Goal: Task Accomplishment & Management: Manage account settings

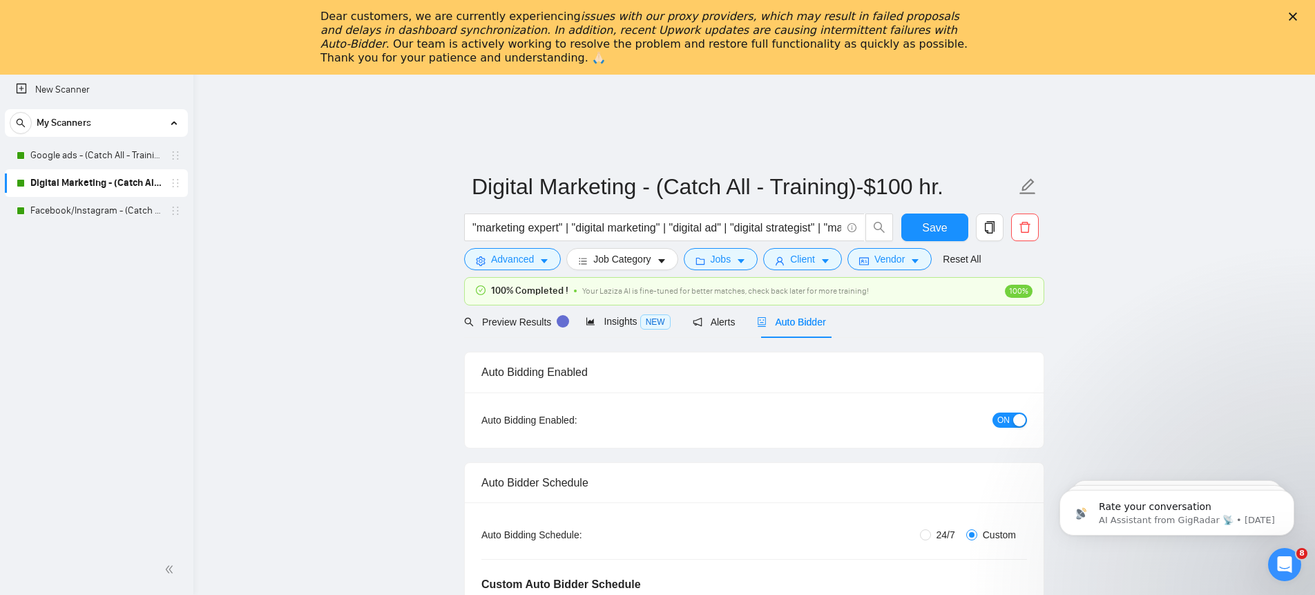
click at [1293, 16] on icon "Close" at bounding box center [1292, 16] width 8 height 8
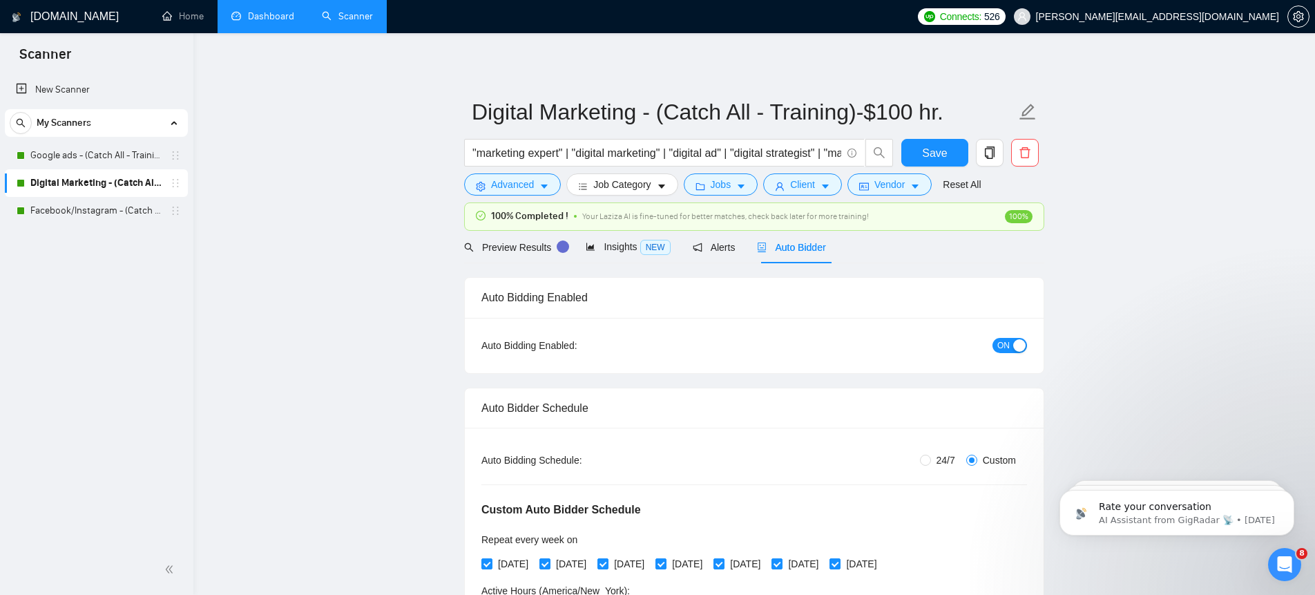
click at [260, 13] on link "Dashboard" at bounding box center [262, 16] width 63 height 12
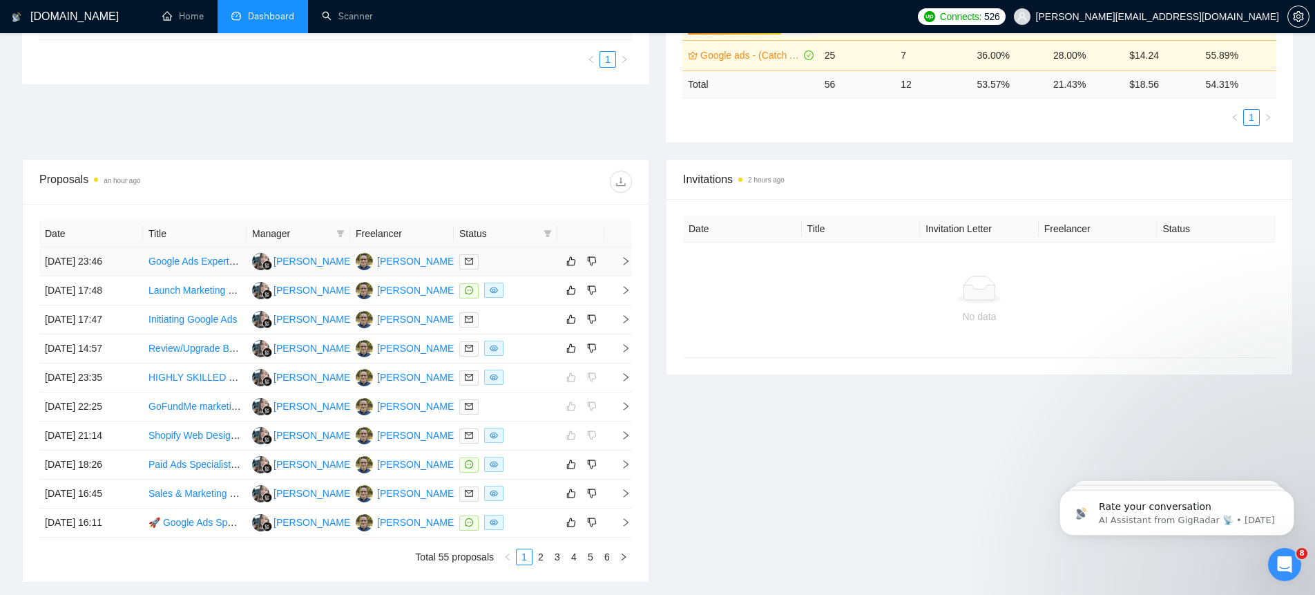
scroll to position [365, 0]
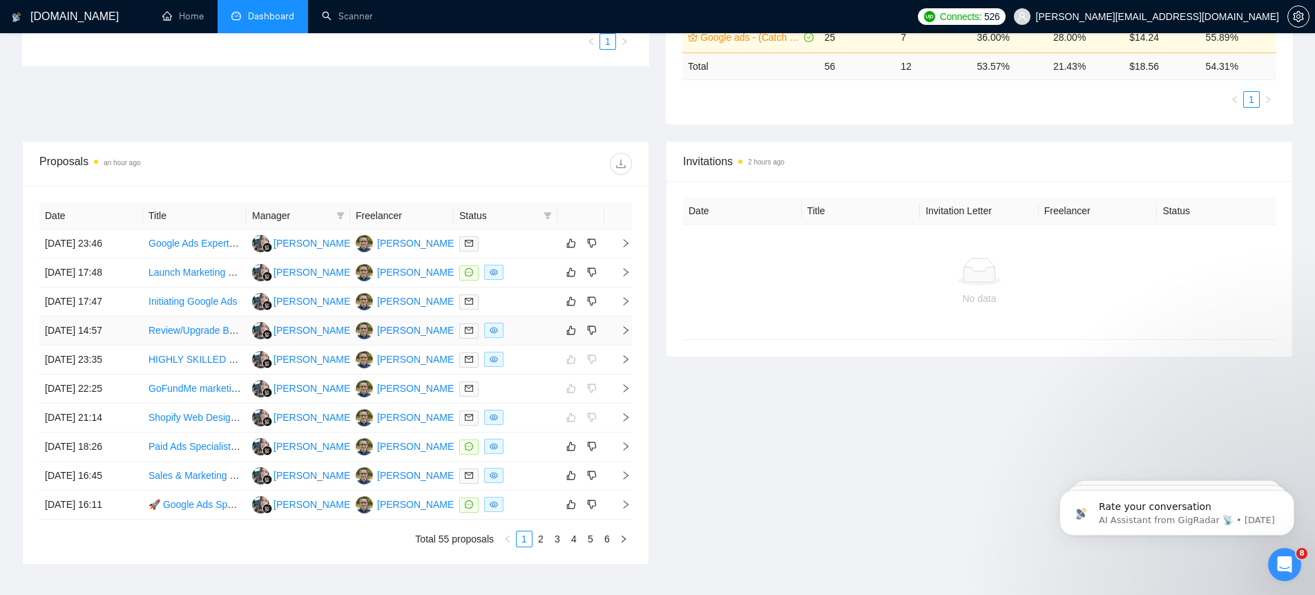
click at [628, 325] on icon "right" at bounding box center [626, 330] width 10 height 10
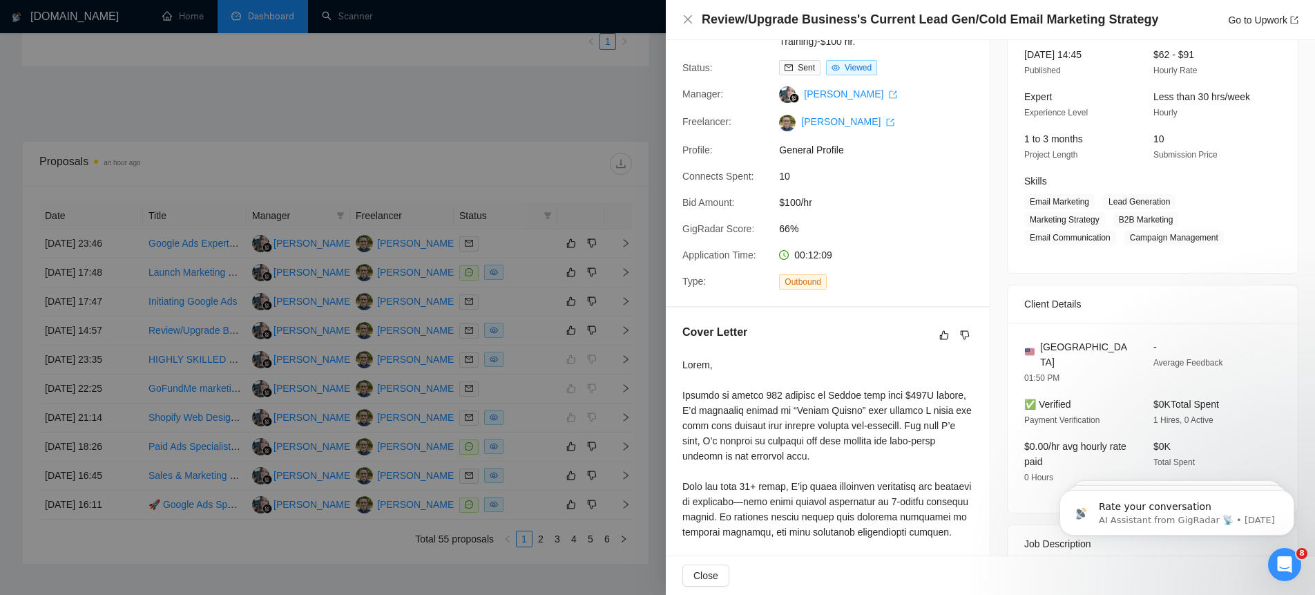
scroll to position [0, 0]
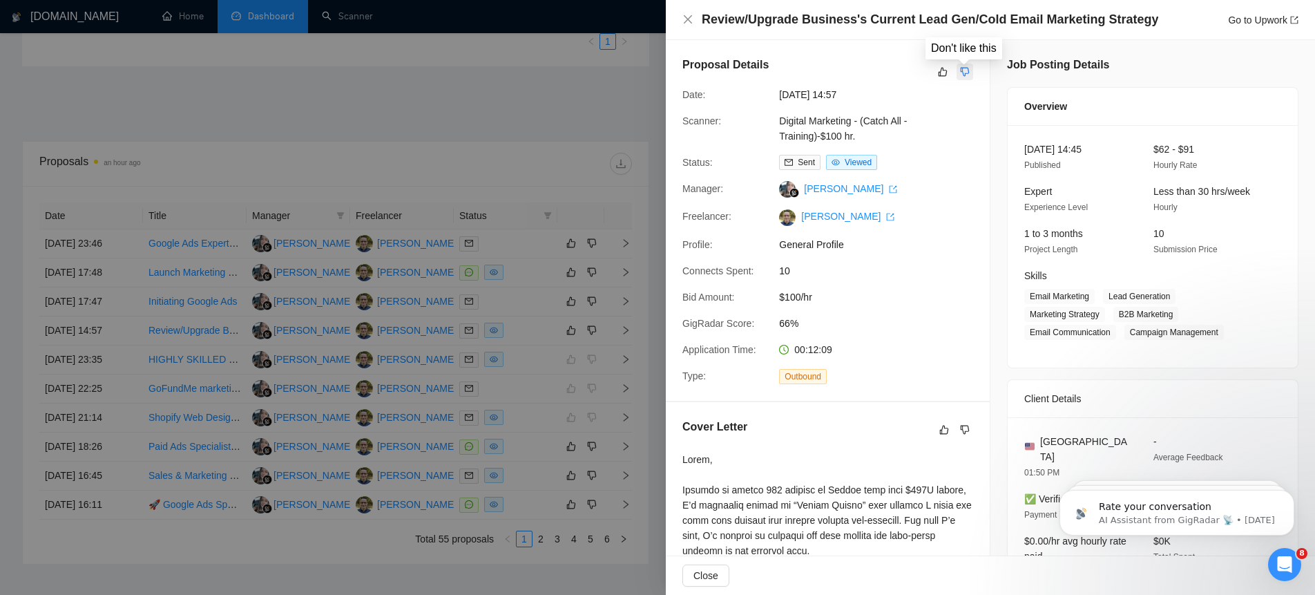
click at [966, 72] on icon "dislike" at bounding box center [965, 71] width 10 height 11
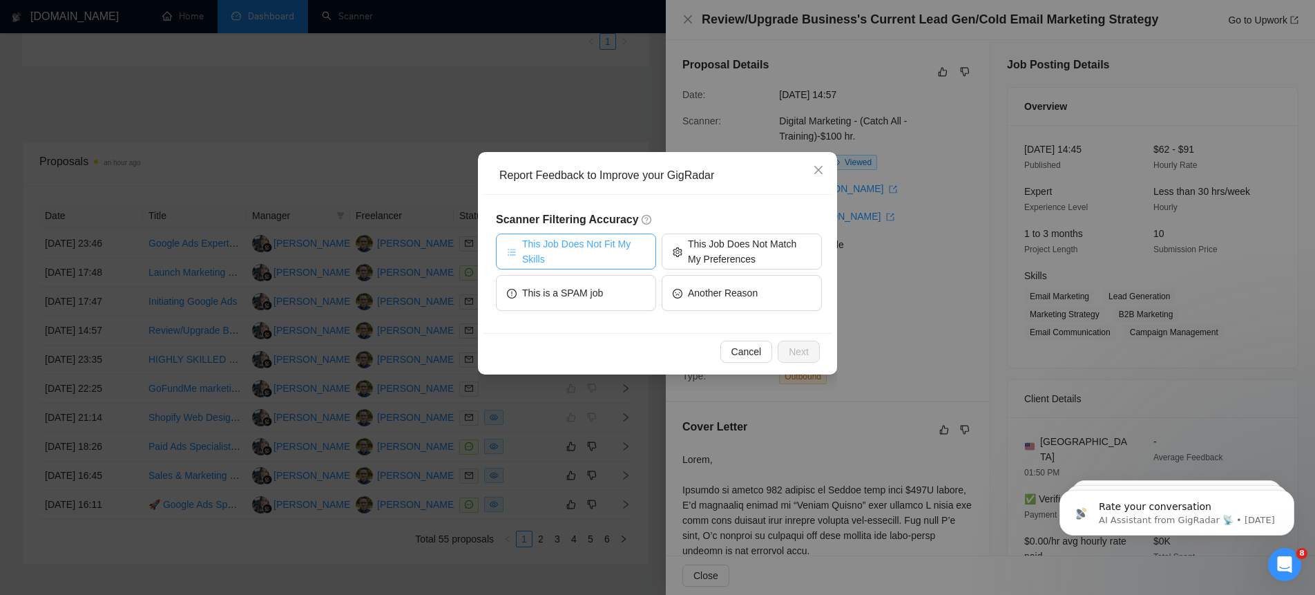
click at [590, 252] on span "This Job Does Not Fit My Skills" at bounding box center [583, 251] width 123 height 30
click at [797, 354] on span "Next" at bounding box center [799, 351] width 20 height 15
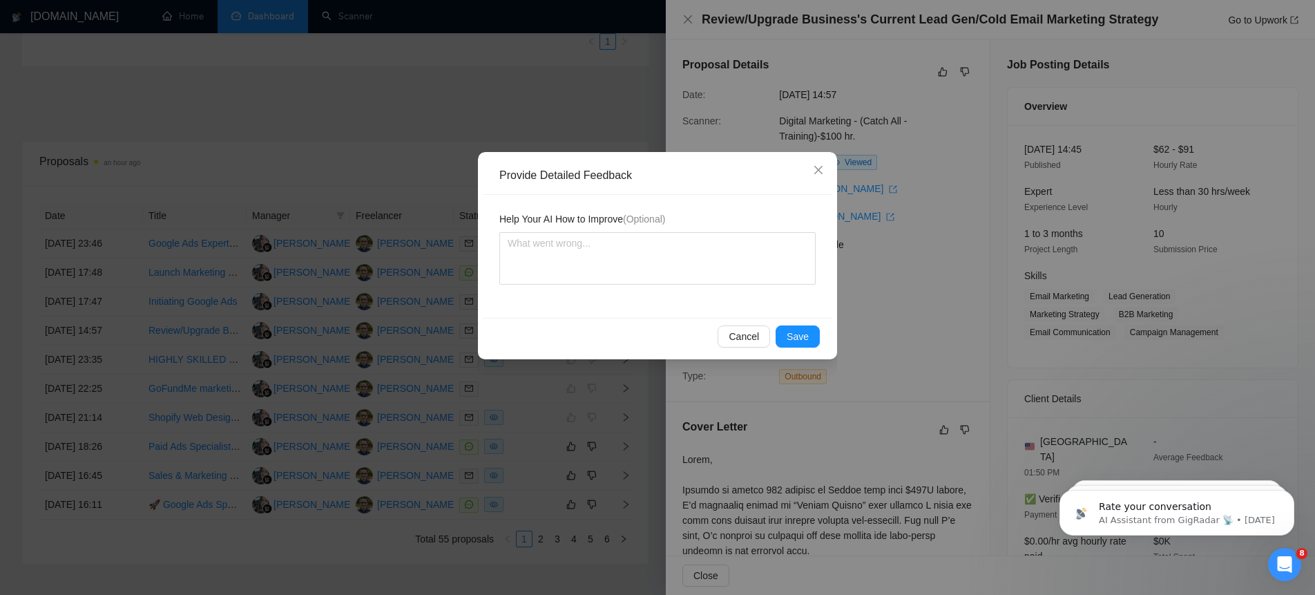
click at [797, 354] on div "Provide Detailed Feedback Help Your AI How to Improve (Optional) Cancel Save" at bounding box center [657, 255] width 359 height 207
click at [550, 253] on textarea at bounding box center [657, 258] width 316 height 52
type textarea "T"
type textarea "Th"
type textarea "They"
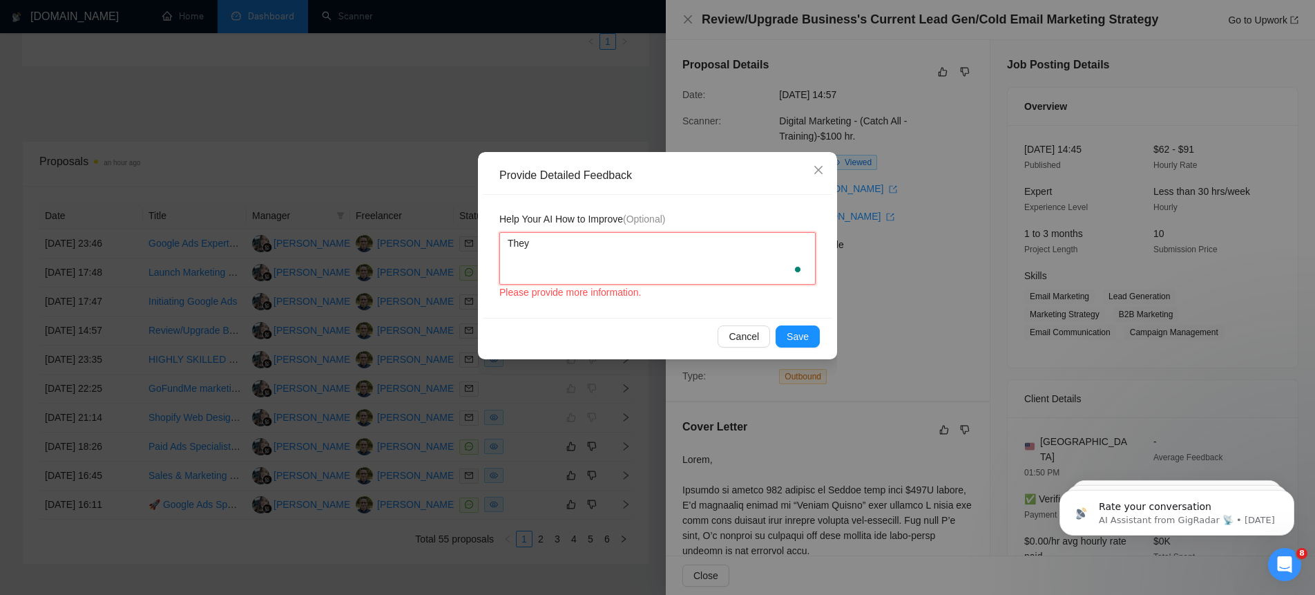
type textarea "They"
type textarea "They a"
type textarea "They are"
type textarea "They are l"
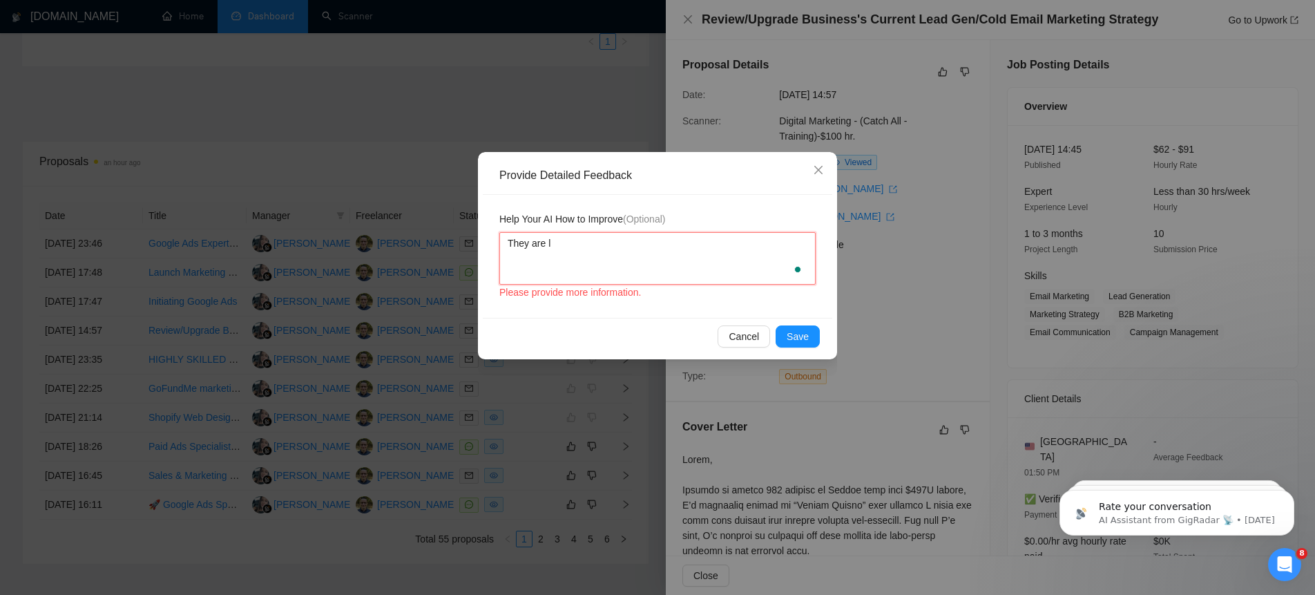
type textarea "They are lo"
type textarea "They are loo"
type textarea "They are look"
type textarea "They are lookk"
type textarea "They are look"
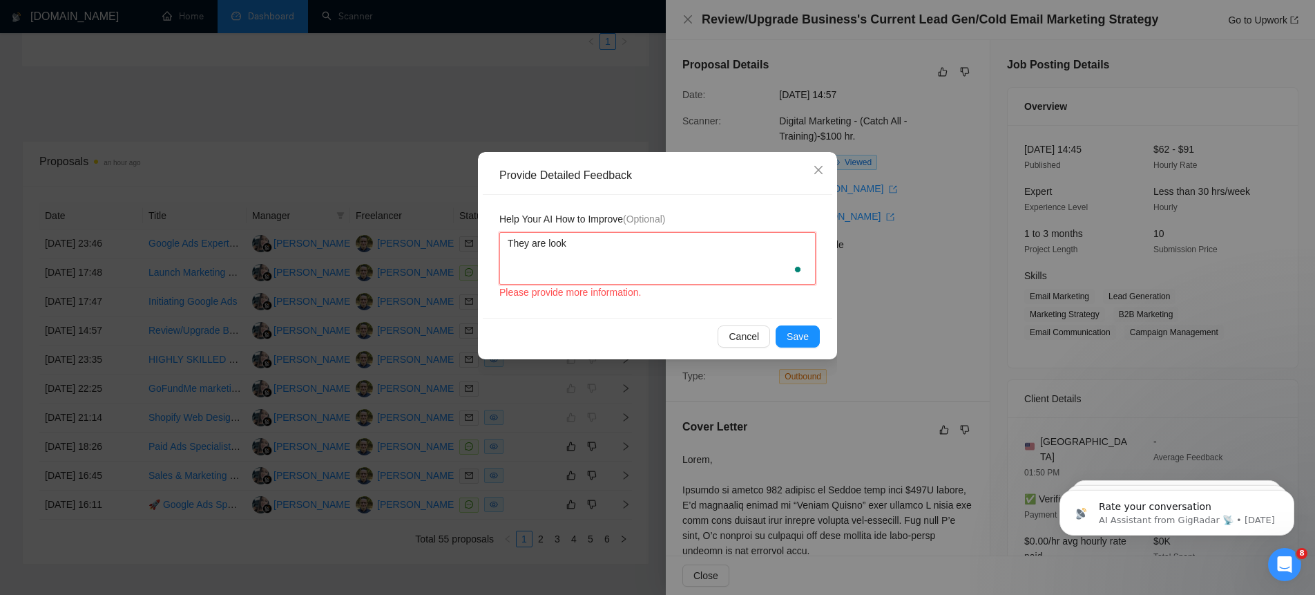
type textarea "They are looki"
type textarea "They are looking"
type textarea "They are looking f"
type textarea "They are looking fo"
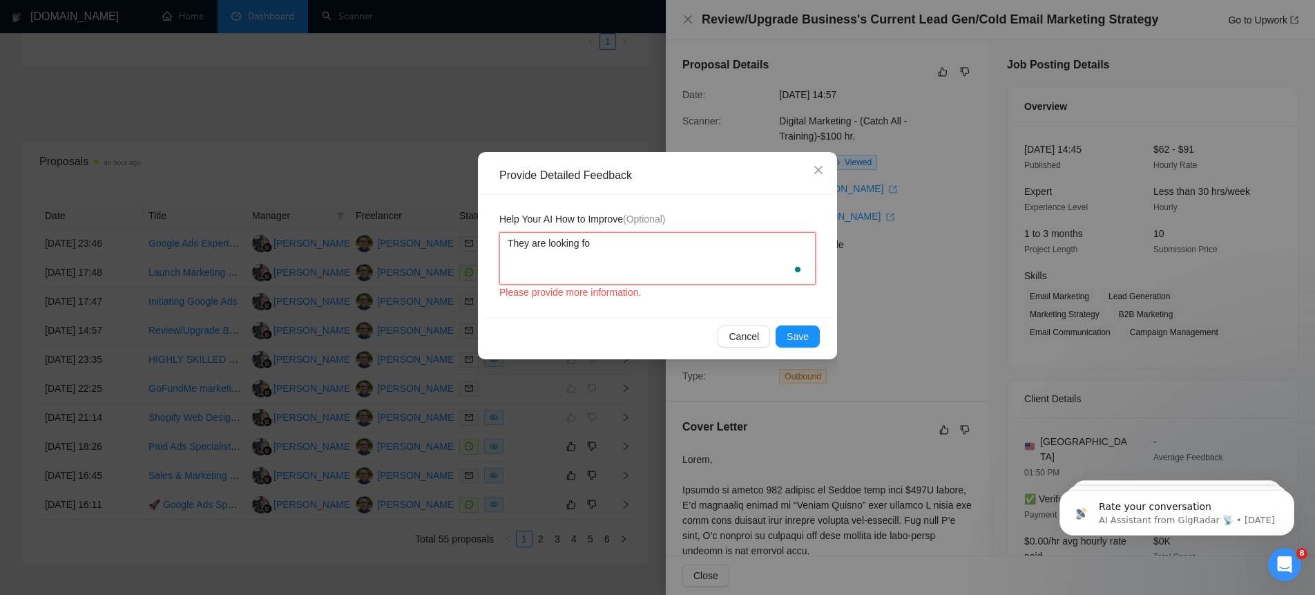
type textarea "They are looking for"
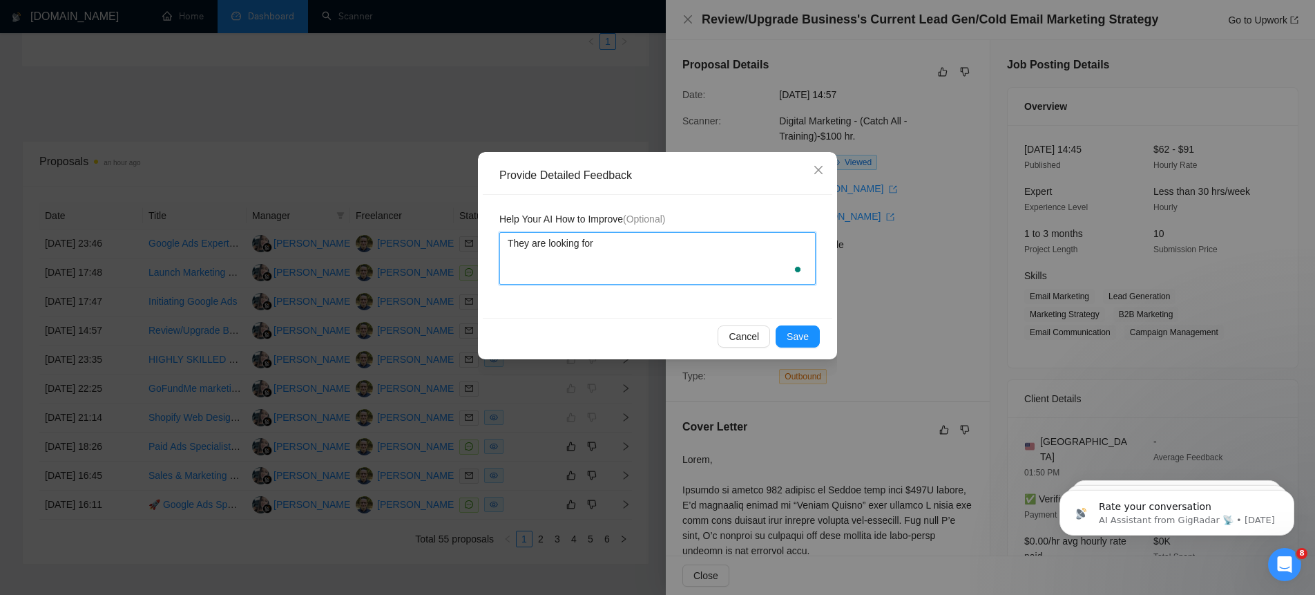
type textarea "They are looking for a"
type textarea "They are looking for an"
type textarea "They are looking for an e"
type textarea "They are looking for an em"
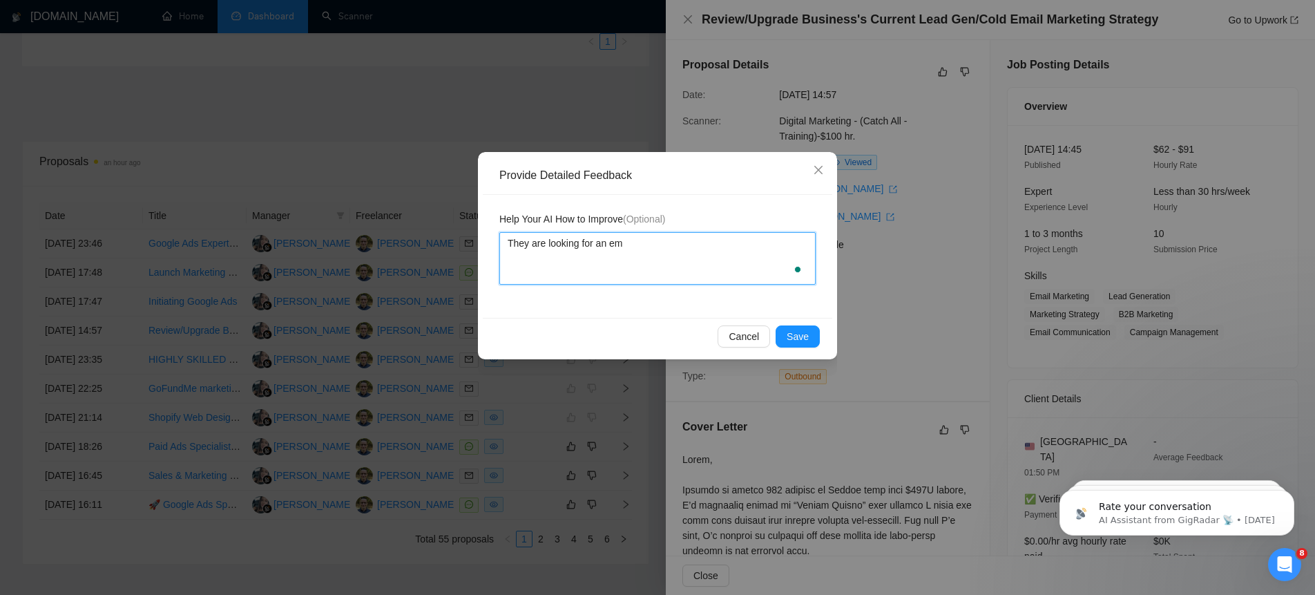
type textarea "They are looking for an ema"
type textarea "They are looking for an emai"
type textarea "They are looking for an email"
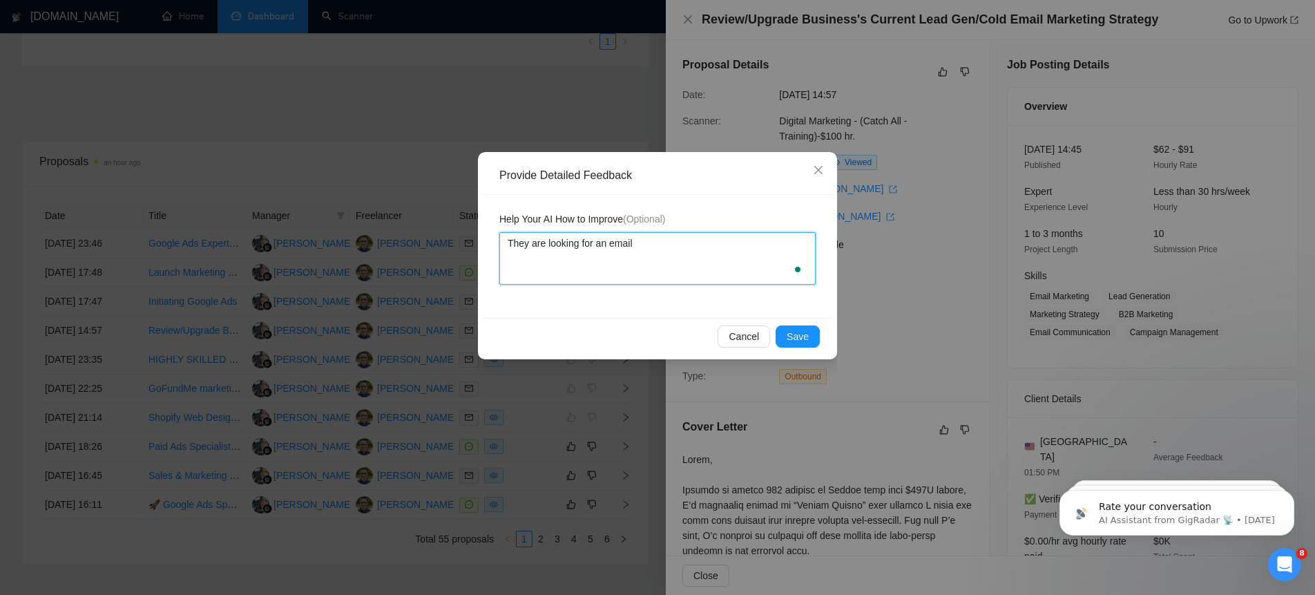
type textarea "They are looking for an emai"
type textarea "They are looking for an ema"
type textarea "They are looking for an em"
type textarea "They are looking for an e"
type textarea "They are looking for an"
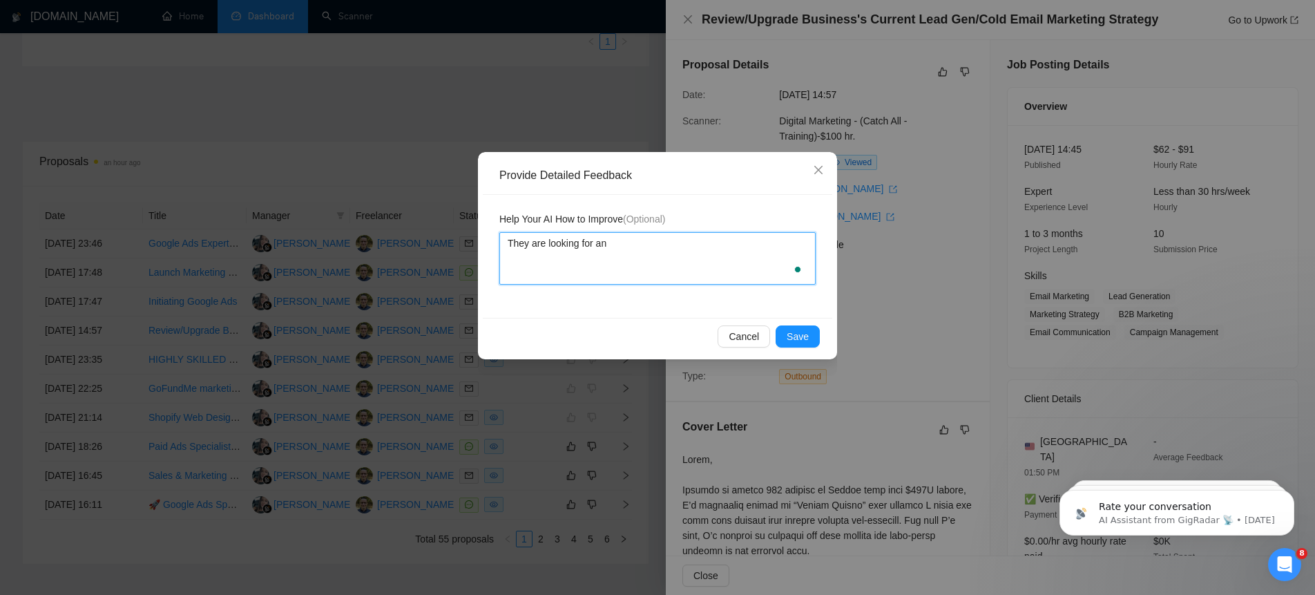
type textarea "They are looking for an"
type textarea "They are looking for a"
type textarea "They are looking for a c"
type textarea "They are looking for a co"
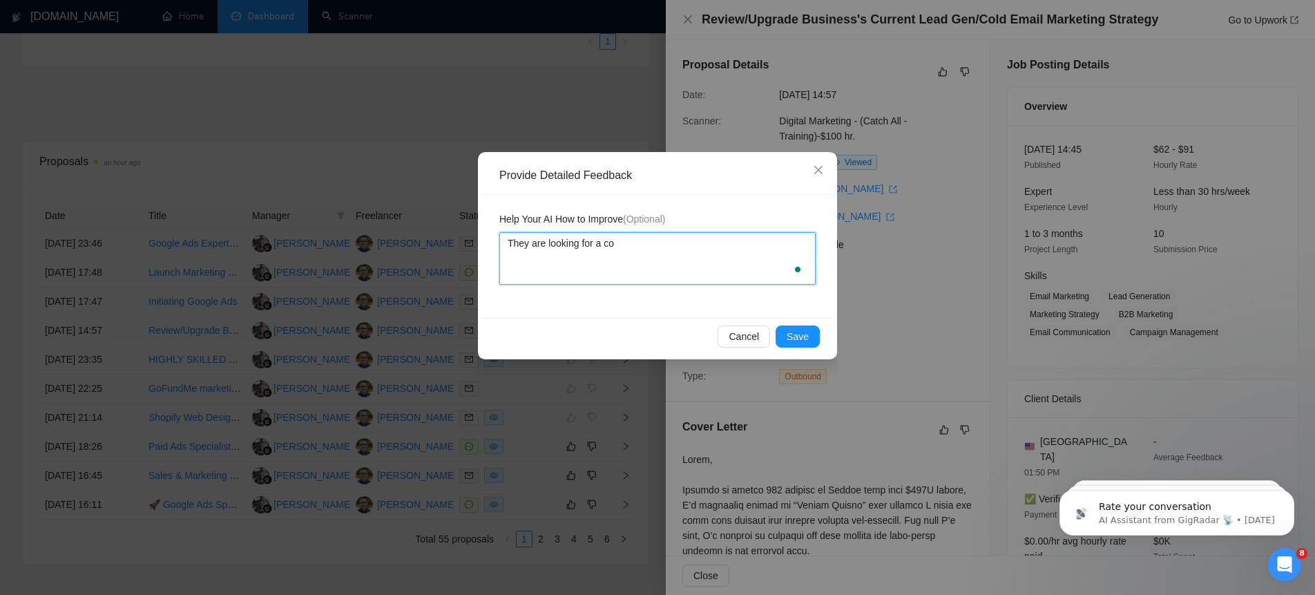
type textarea "They are looking for a col"
type textarea "They are looking for a [PERSON_NAME]"
type textarea "They are looking for a col"
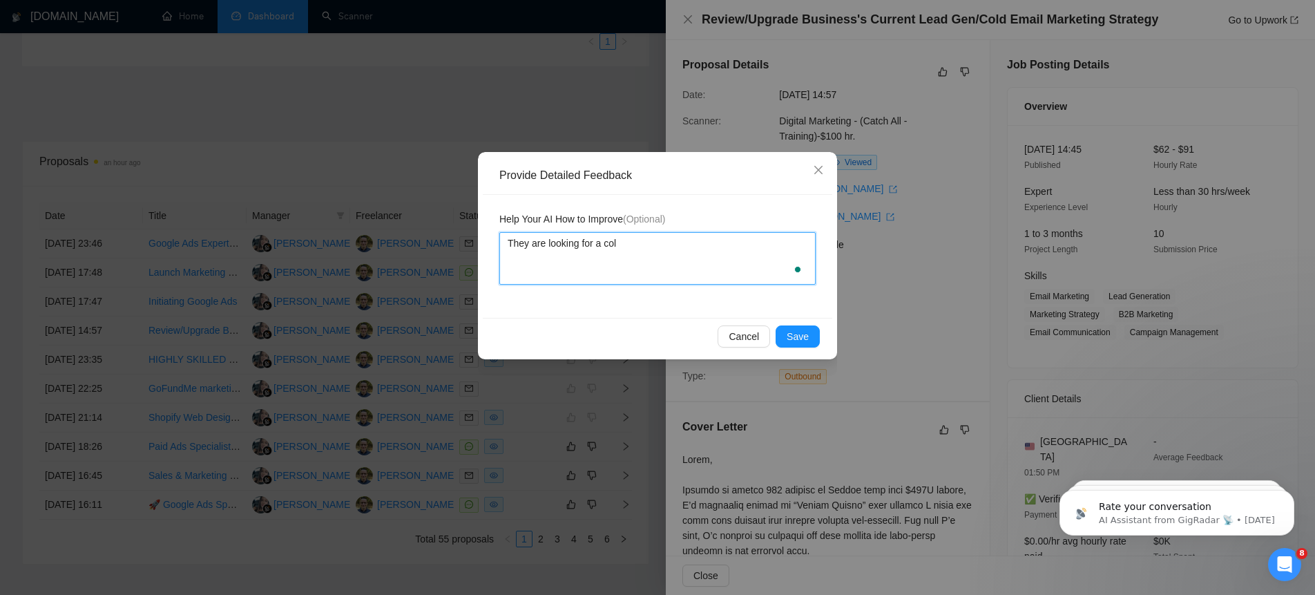
type textarea "They are looking for a cold"
type textarea "They are looking for a cold e"
type textarea "They are looking for a cold em"
type textarea "They are looking for a cold ema"
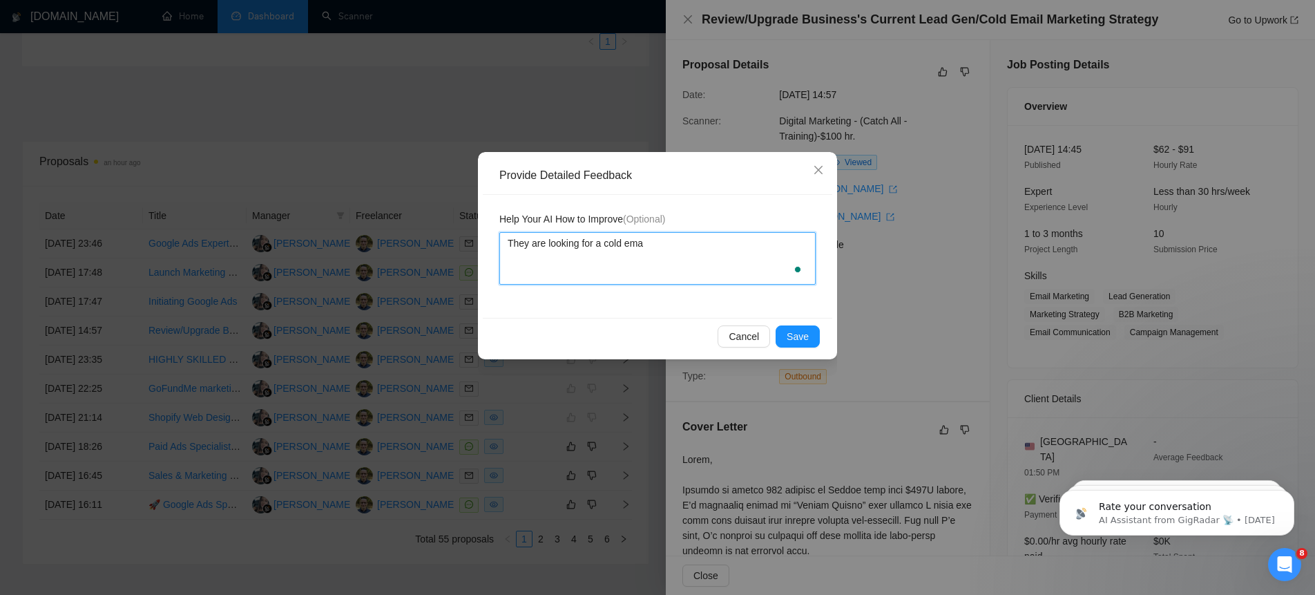
type textarea "They are looking for a cold emai"
type textarea "They are looking for a cold email"
type textarea "They are looking for a cold email p"
type textarea "They are looking for a cold email pe"
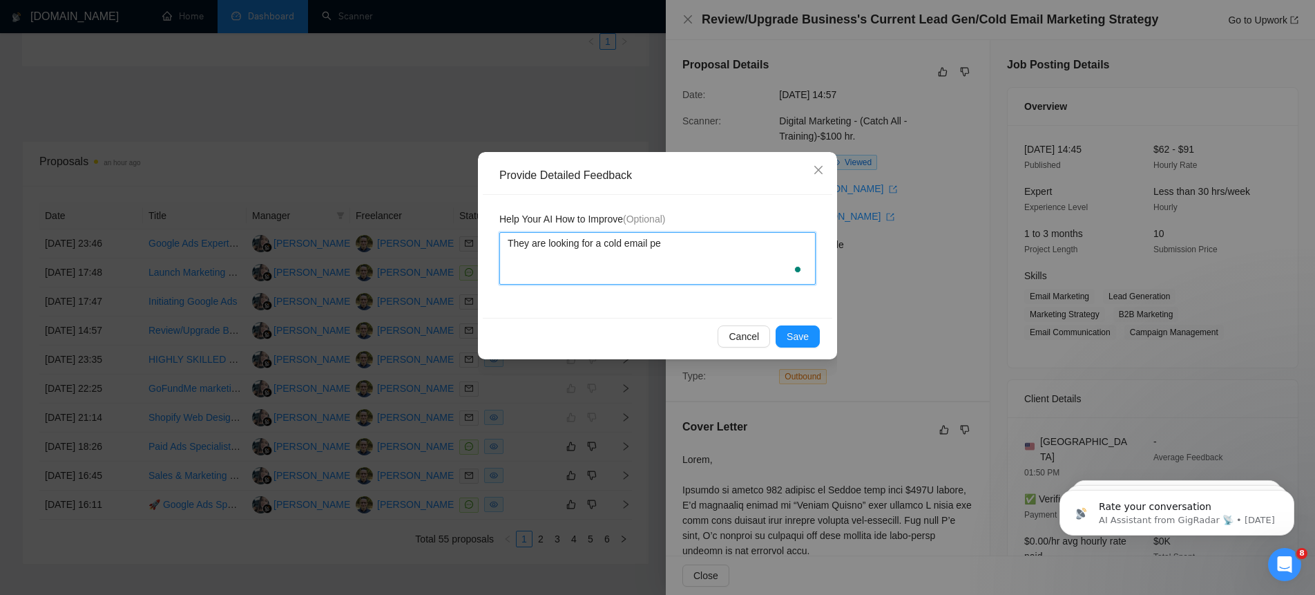
type textarea "They are looking for a cold email per"
type textarea "They are looking for a cold email pers"
type textarea "They are looking for a cold email perso"
type textarea "They are looking for a cold email person"
type textarea "They are looking for a cold email person,"
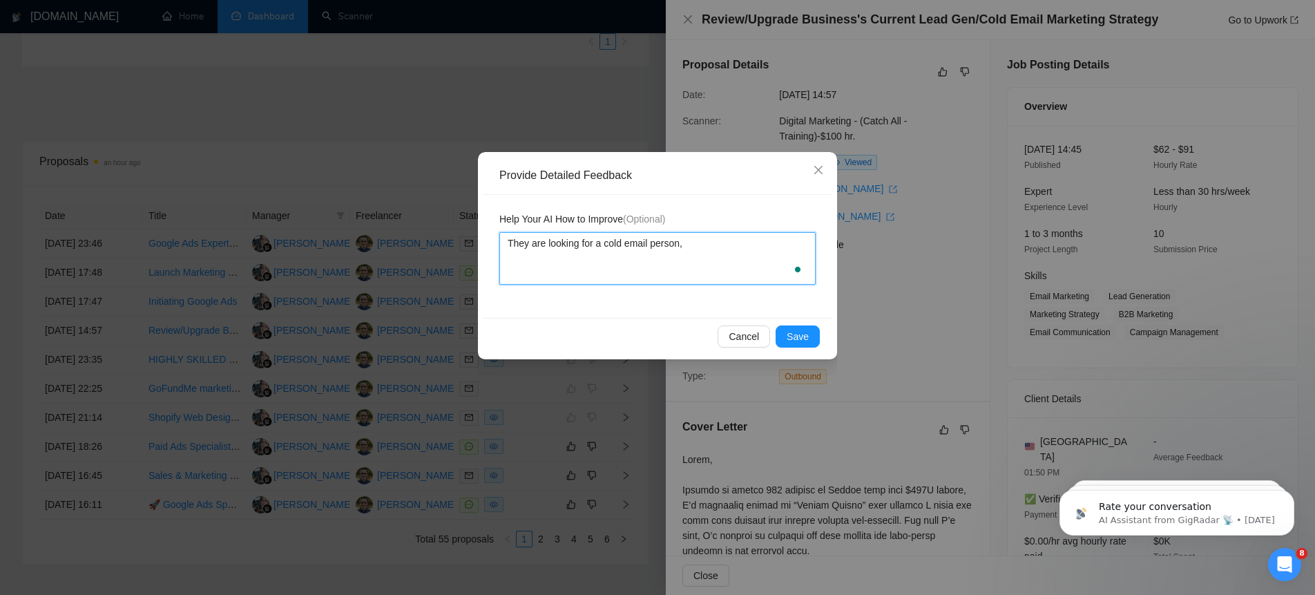
type textarea "They are looking for a cold email person,"
type textarea "They are looking for a cold email person, an"
type textarea "They are looking for a cold email person, and"
type textarea "They are looking for a cold email person, and t"
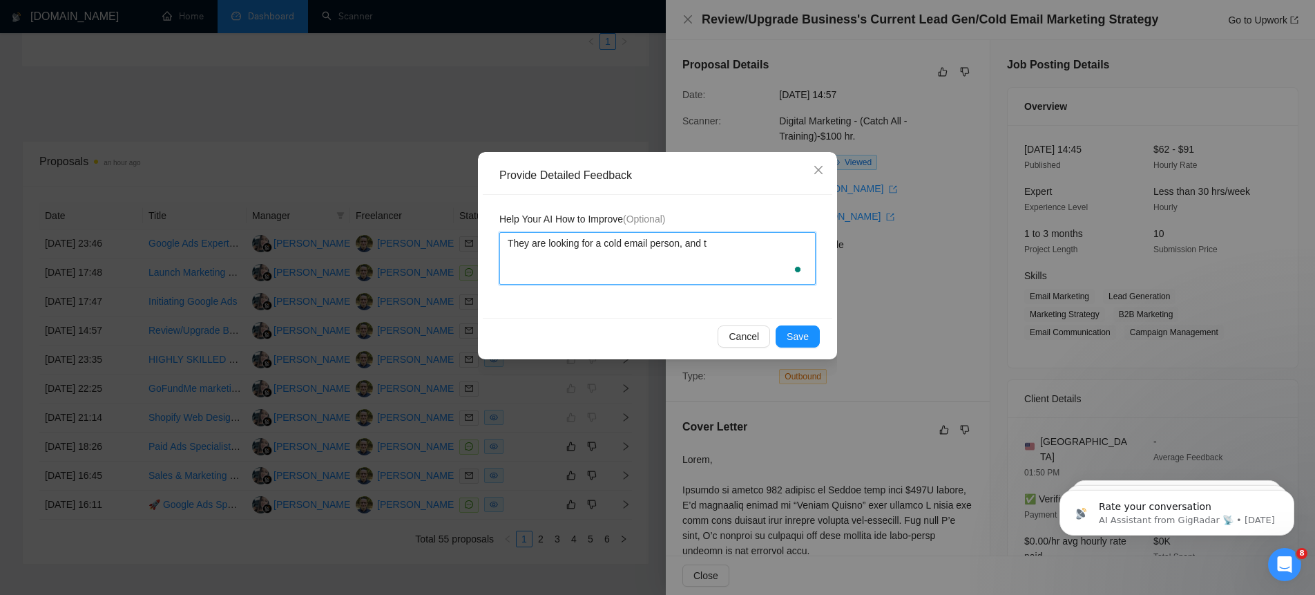
type textarea "They are looking for a cold email person, and th"
type textarea "They are looking for a cold email person, and tha"
type textarea "They are looking for a cold email person, and that"
type textarea "They are looking for a cold email person, and that's"
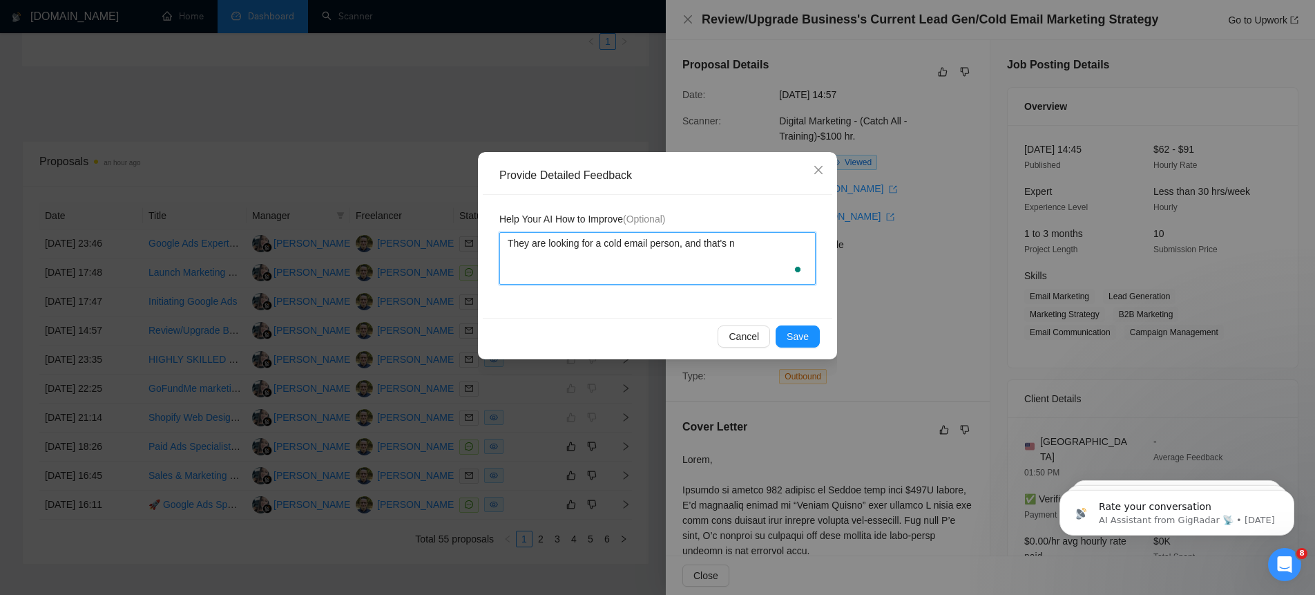
type textarea "They are looking for a cold email person, and that's no"
type textarea "They are looking for a cold email person, and that's not"
type textarea "They are looking for a cold email person, and that's not a"
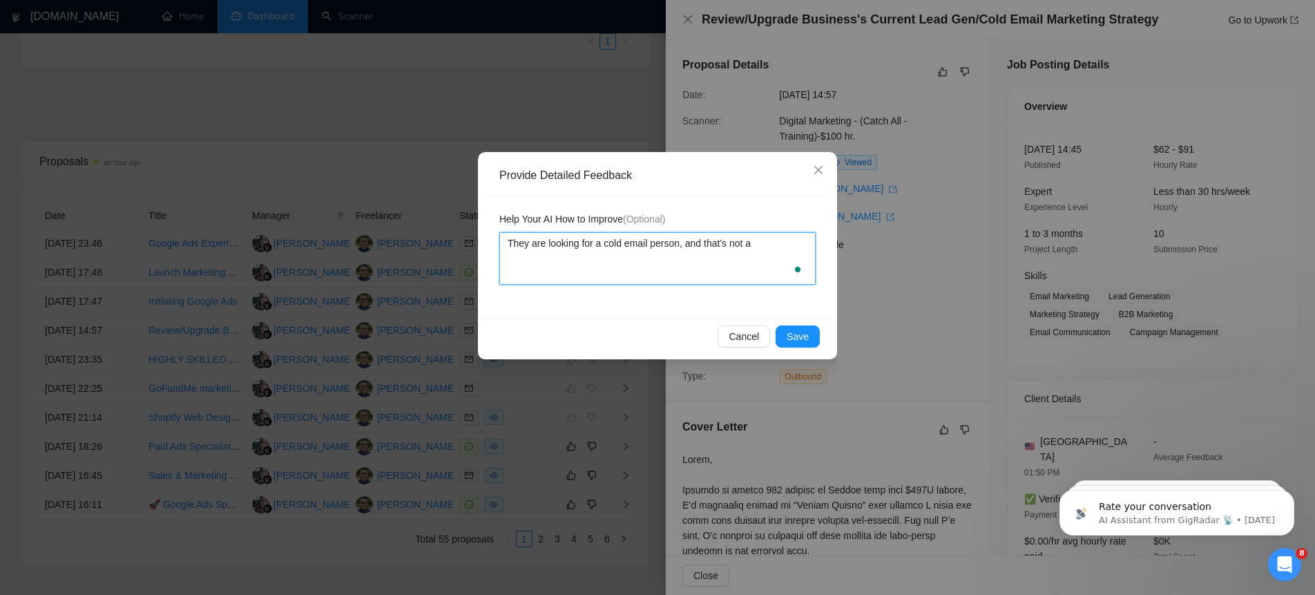
type textarea "They are looking for a cold email person, and that's not a s"
type textarea "They are looking for a cold email person, and that's not a se"
type textarea "They are looking for a cold email person, and that's not a ser"
type textarea "They are looking for a cold email person, and that's not a serv"
type textarea "They are looking for a cold email person, and that's not a servi"
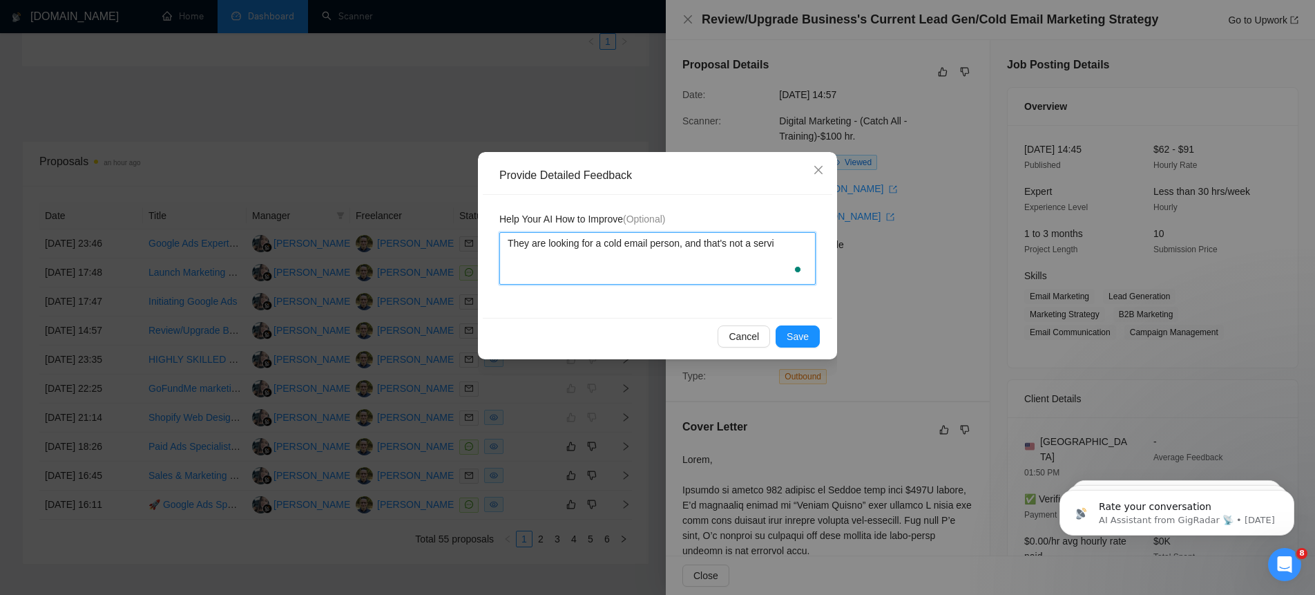
type textarea "They are looking for a cold email person, and that's not a servic"
type textarea "They are looking for a cold email person, and that's not a service"
type textarea "They are looking for a cold email person, and that's not a service t"
type textarea "They are looking for a cold email person, and that's not a service th"
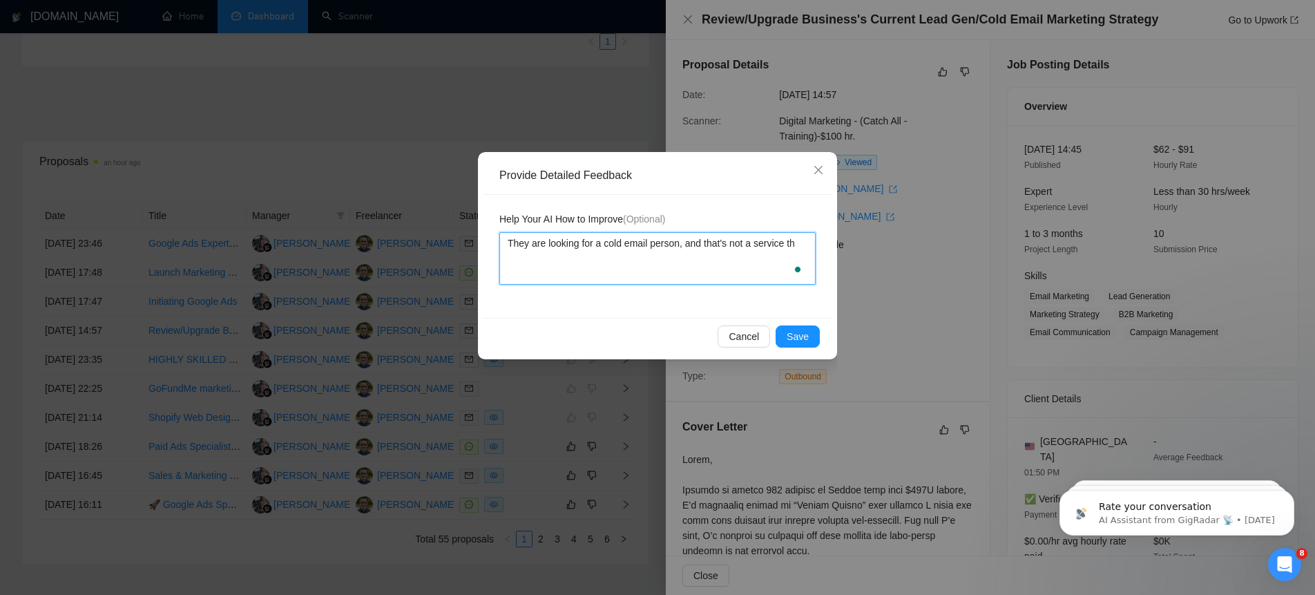
type textarea "They are looking for a cold email person, and that's not a service tha"
type textarea "They are looking for a cold email person, and that's not a service that"
type textarea "They are looking for a cold email person, and that's not a service that I"
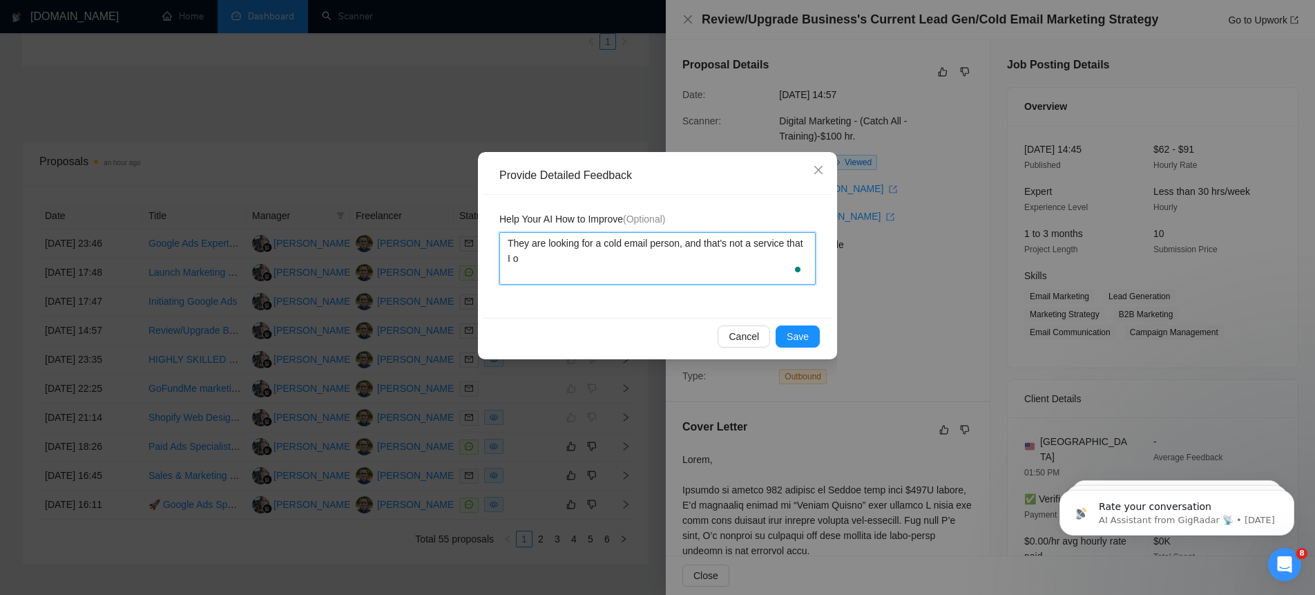
type textarea "They are looking for a cold email person, and that's not a service that I of"
type textarea "They are looking for a cold email person, and that's not a service that I off"
type textarea "They are looking for a cold email person, and that's not a service that I offe"
type textarea "They are looking for a cold email person, and that's not a service that I offer"
type textarea "They are looking for a cold email person, and that's not a service that I offer."
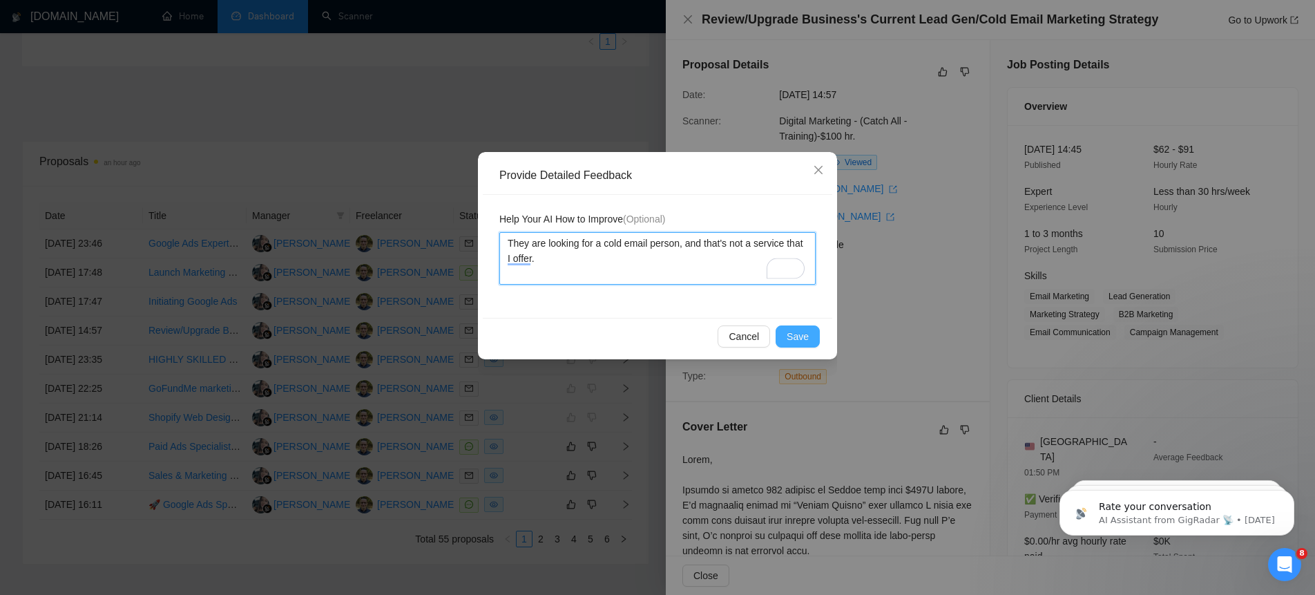
type textarea "They are looking for a cold email person, and that's not a service that I offer."
click at [803, 336] on span "Save" at bounding box center [797, 336] width 22 height 15
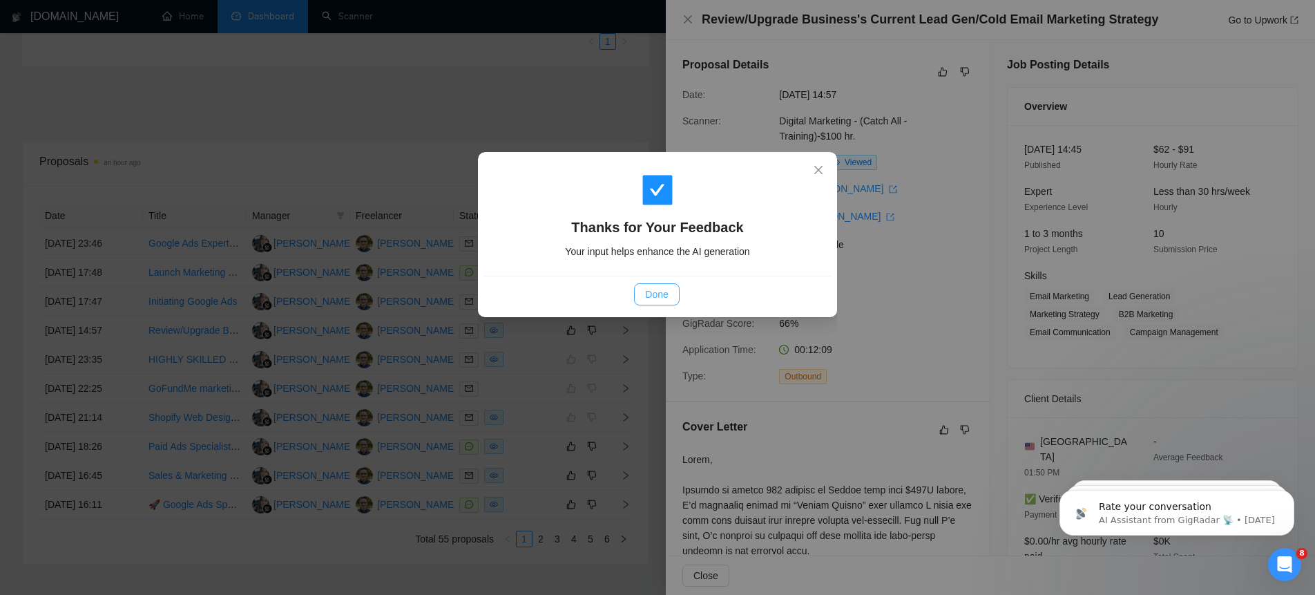
click at [656, 298] on span "Done" at bounding box center [656, 294] width 23 height 15
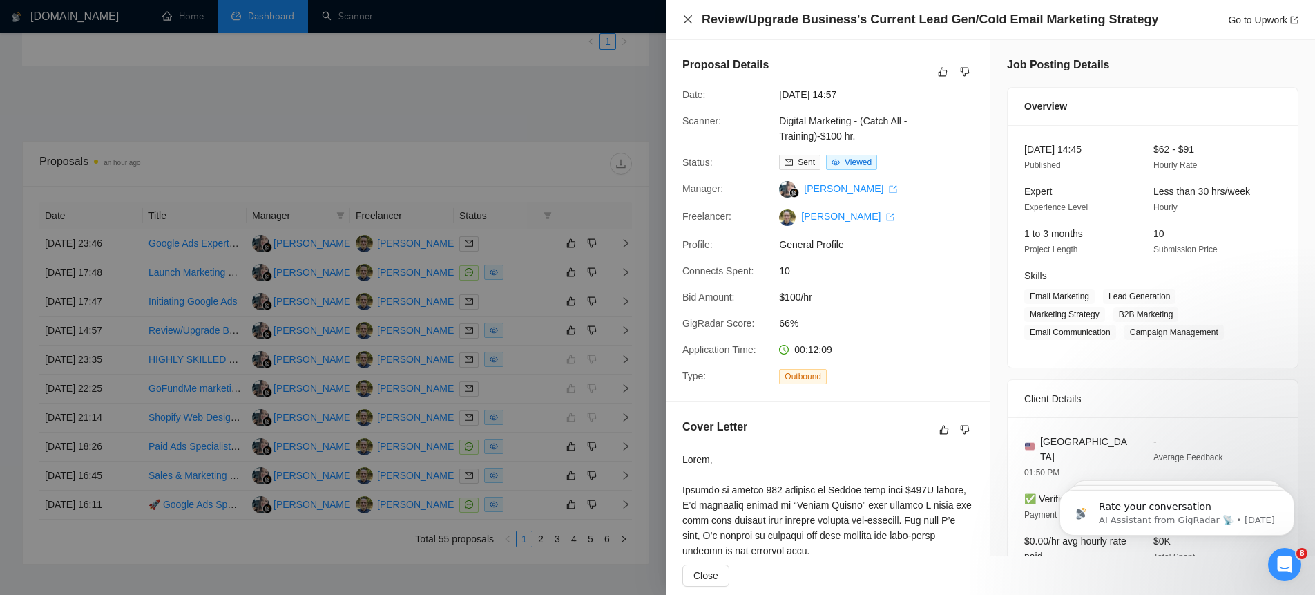
click at [687, 18] on icon "close" at bounding box center [687, 19] width 11 height 11
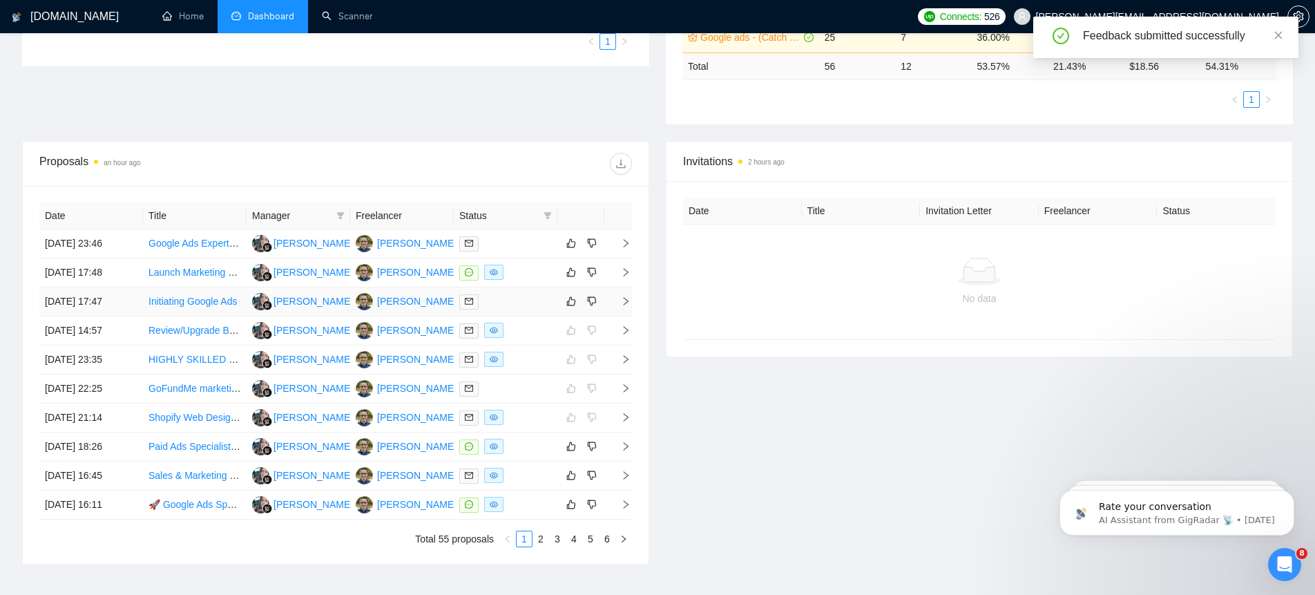
click at [625, 303] on icon "right" at bounding box center [626, 301] width 5 height 8
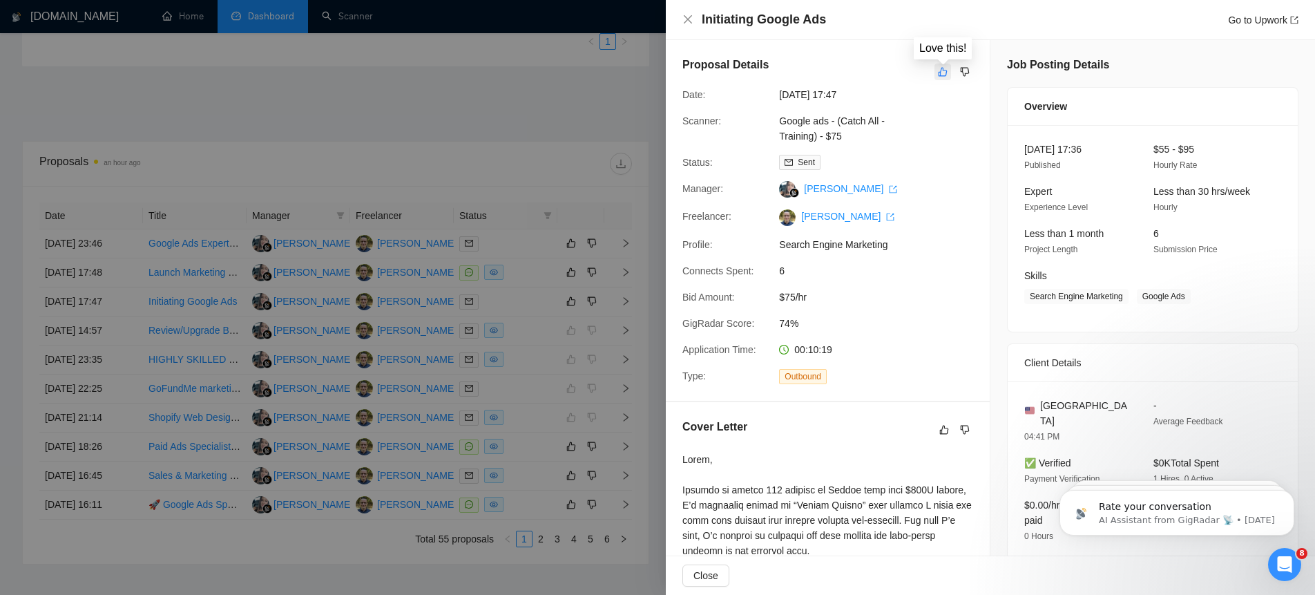
click at [940, 71] on icon "like" at bounding box center [942, 72] width 9 height 9
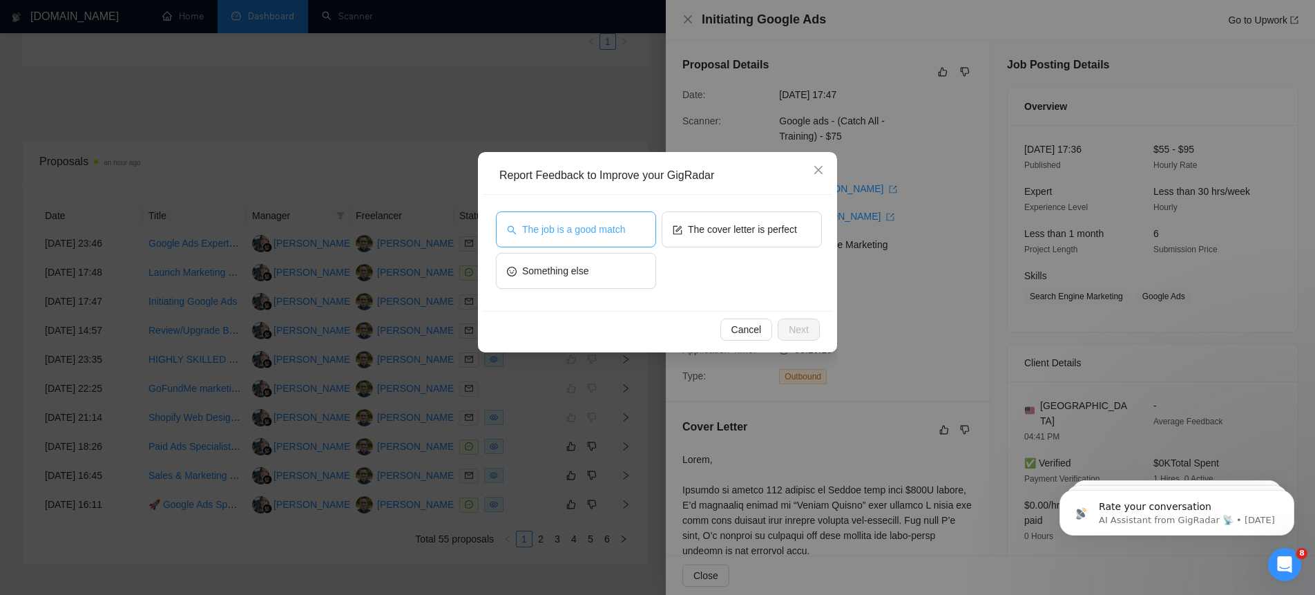
click at [615, 226] on span "The job is a good match" at bounding box center [573, 229] width 103 height 15
click at [671, 235] on button "The cover letter is perfect" at bounding box center [742, 229] width 160 height 36
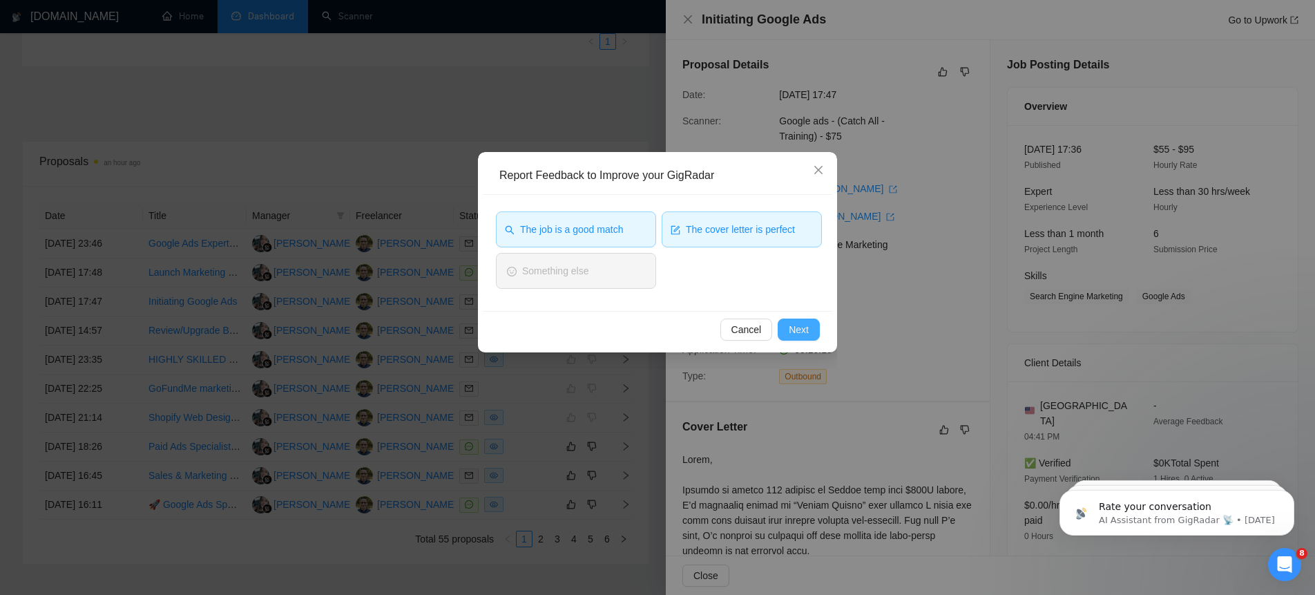
click at [804, 322] on span "Next" at bounding box center [799, 329] width 20 height 15
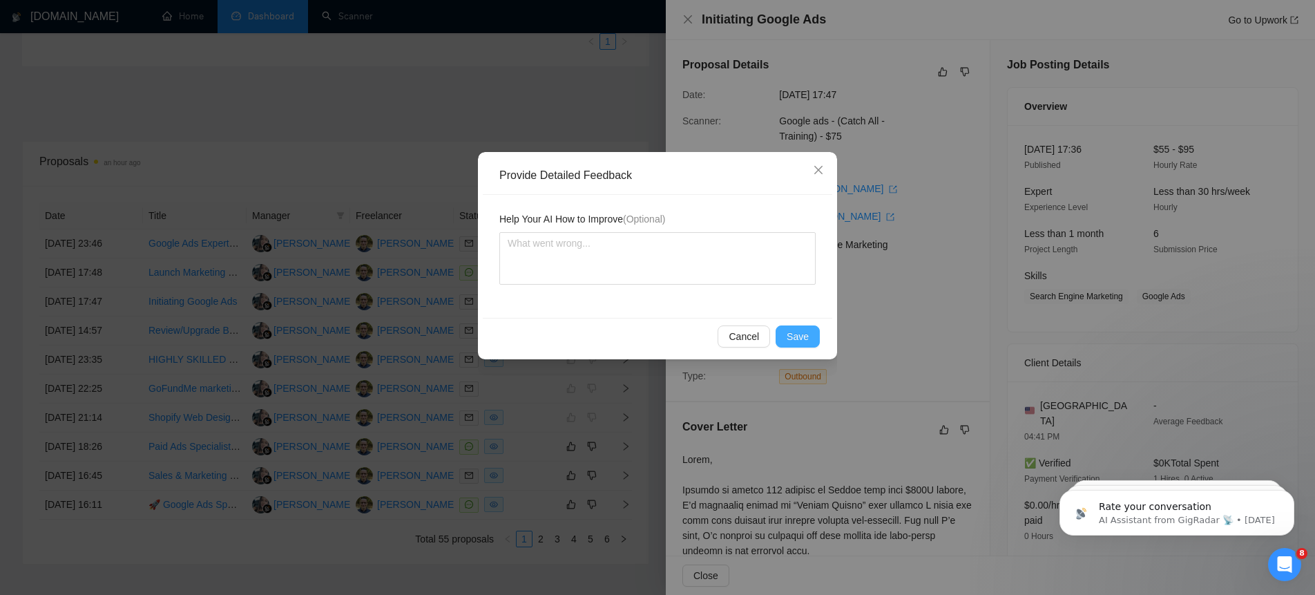
click at [803, 335] on span "Save" at bounding box center [797, 336] width 22 height 15
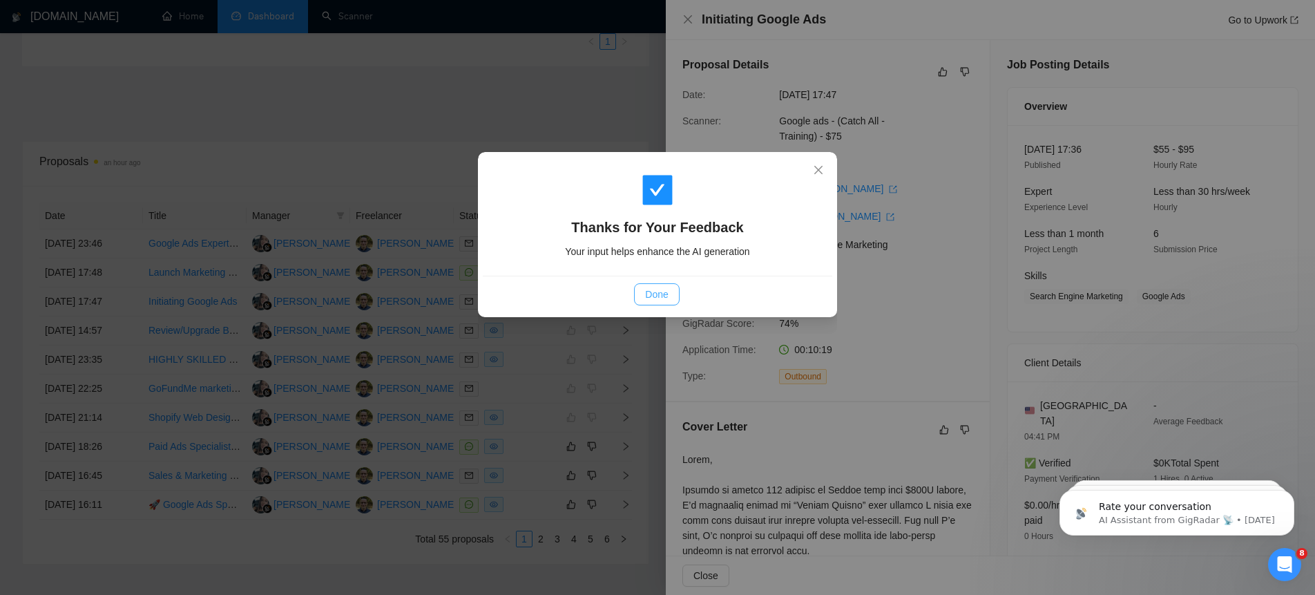
click at [650, 287] on span "Done" at bounding box center [656, 294] width 23 height 15
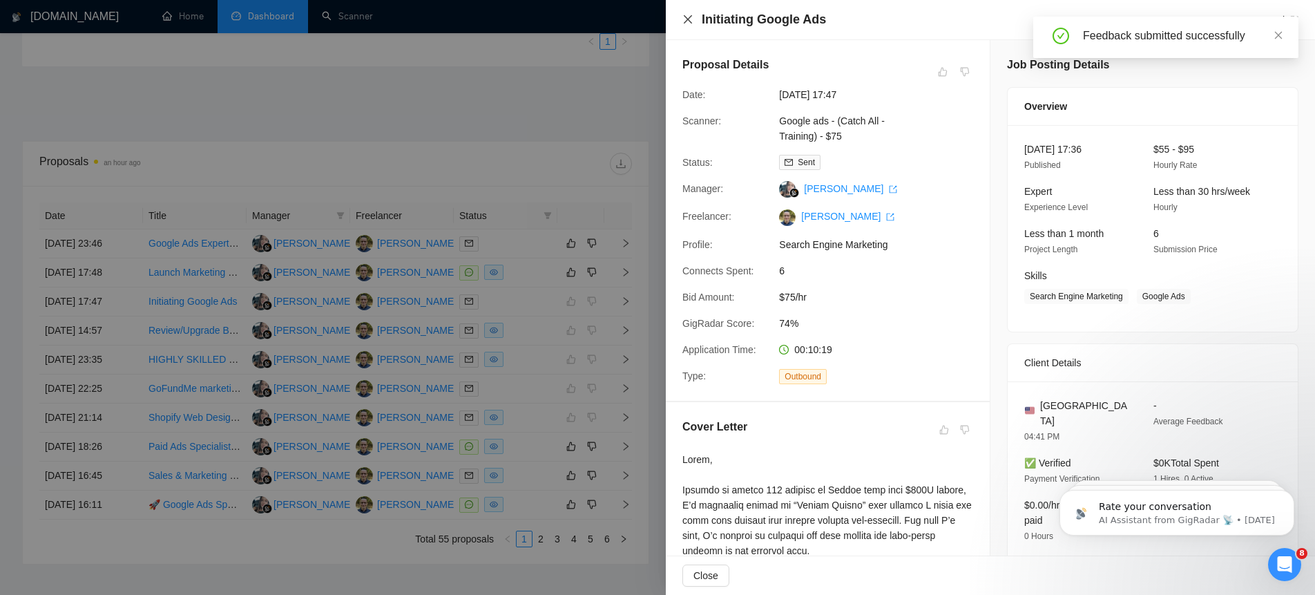
click at [689, 17] on icon "close" at bounding box center [687, 19] width 11 height 11
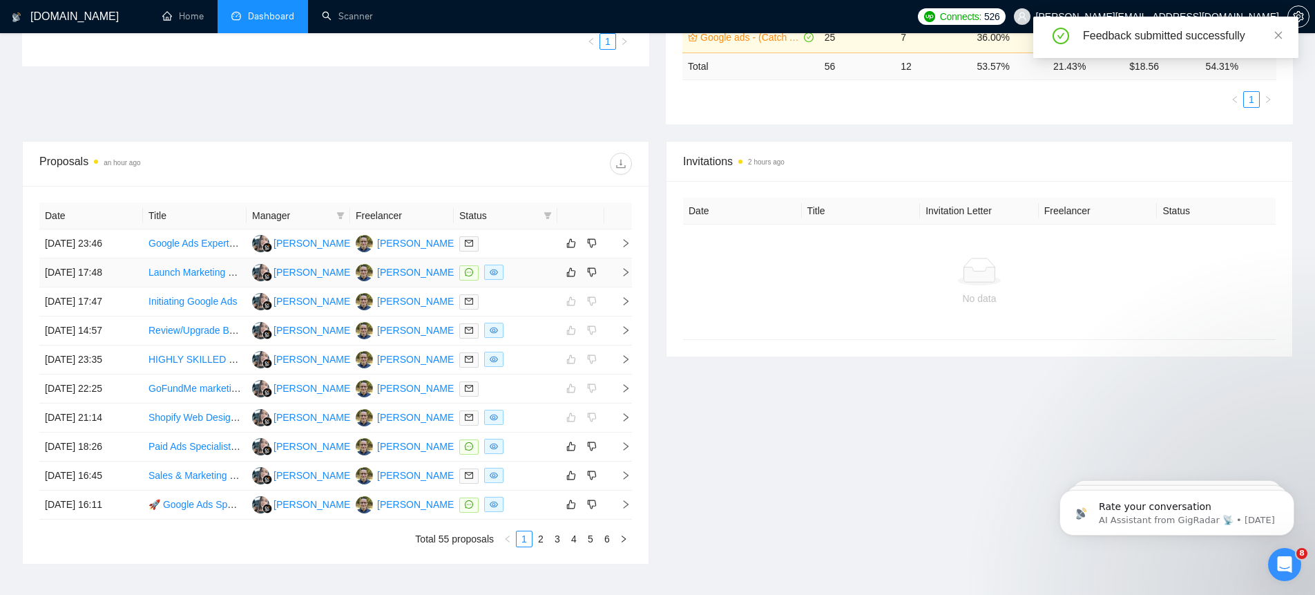
click at [624, 273] on icon "right" at bounding box center [626, 272] width 10 height 10
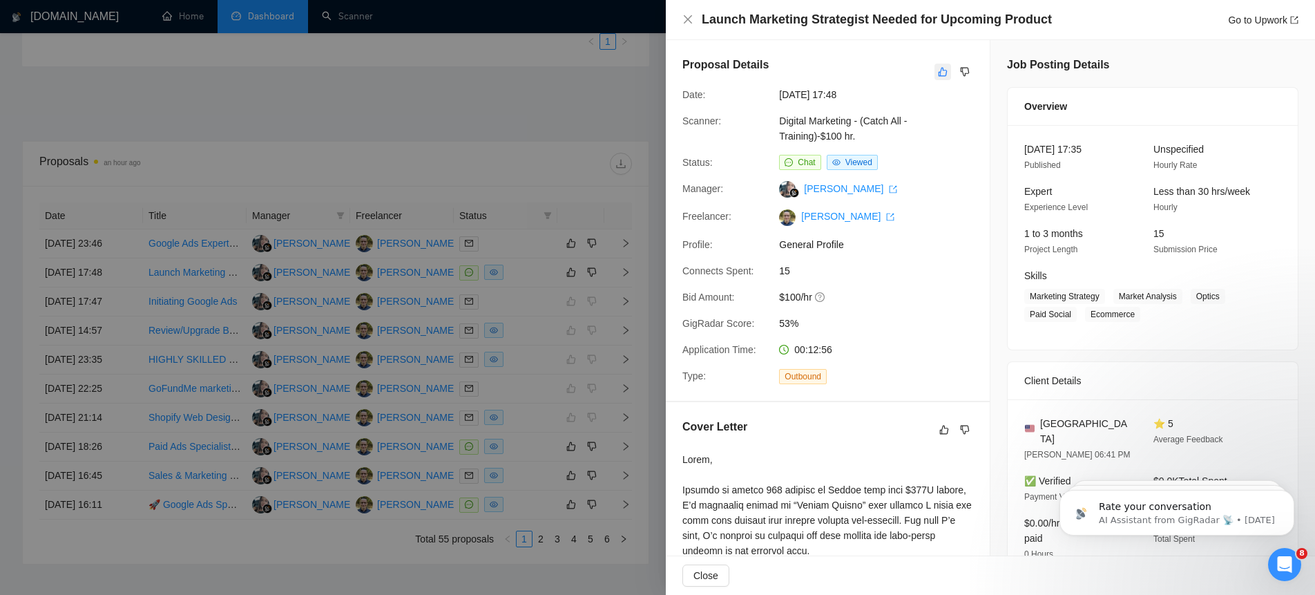
click at [943, 66] on icon "like" at bounding box center [943, 71] width 10 height 11
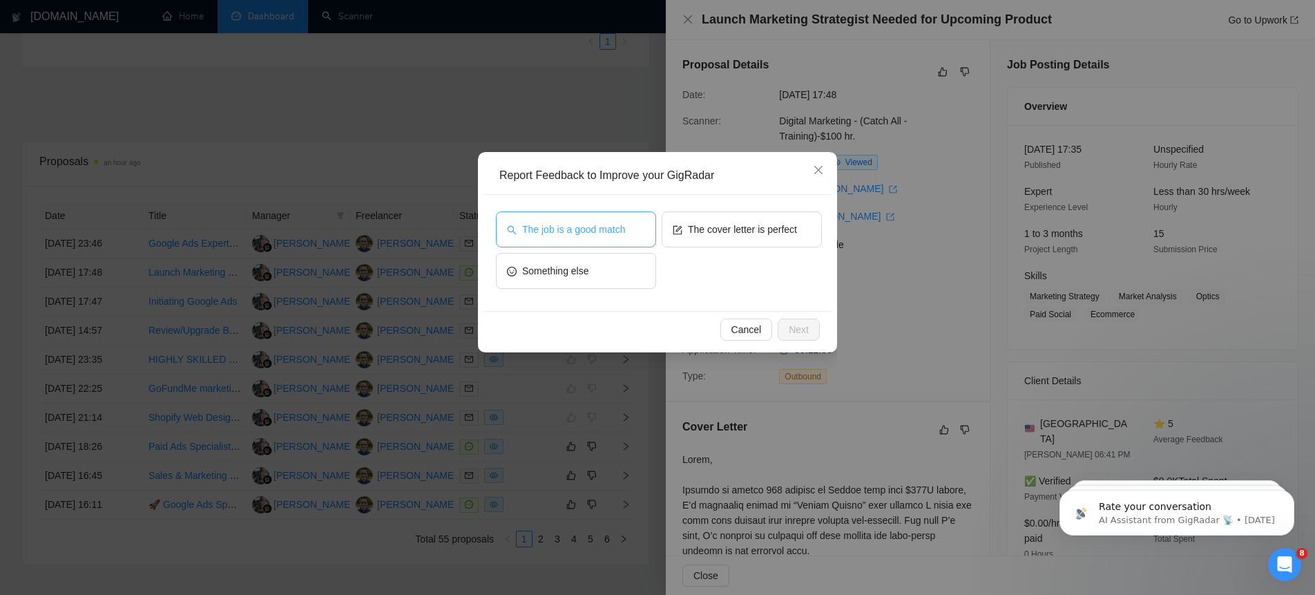
click at [548, 240] on button "The job is a good match" at bounding box center [576, 229] width 160 height 36
click at [793, 331] on span "Next" at bounding box center [799, 329] width 20 height 15
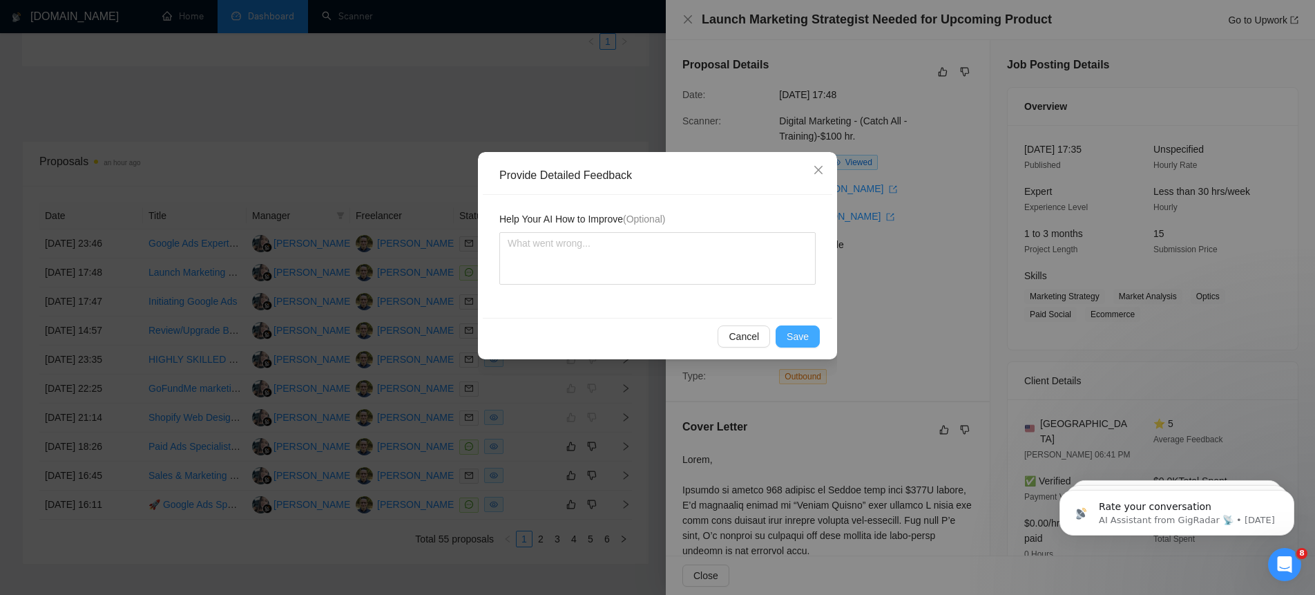
click at [800, 334] on span "Save" at bounding box center [797, 336] width 22 height 15
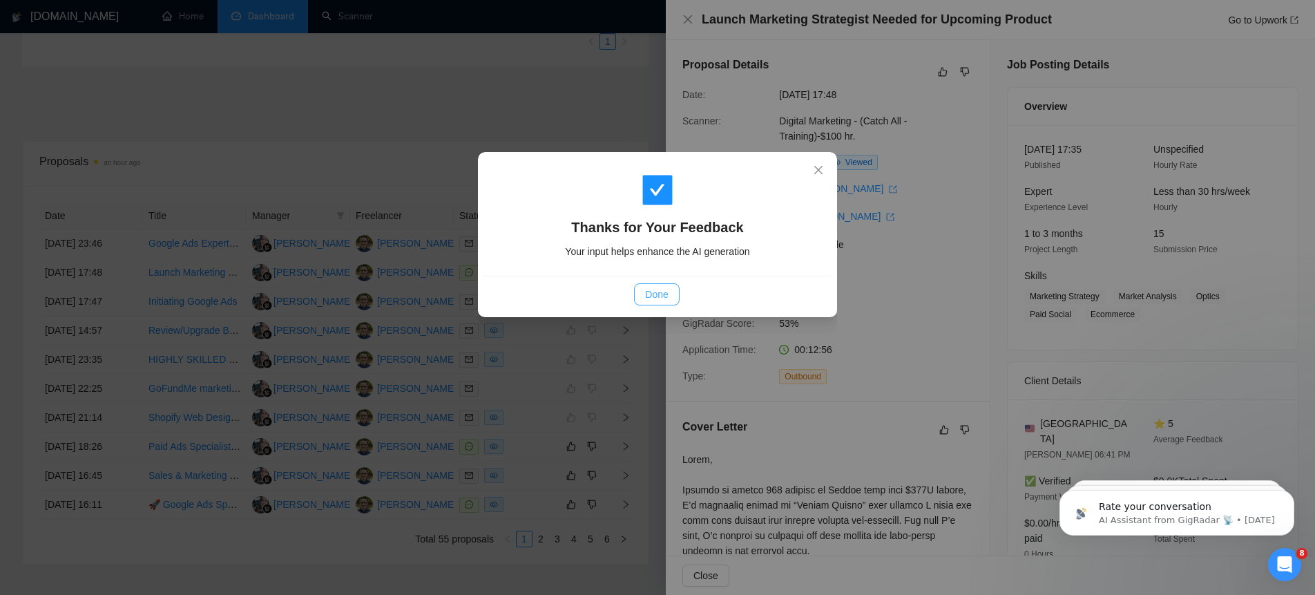
click at [658, 291] on span "Done" at bounding box center [656, 294] width 23 height 15
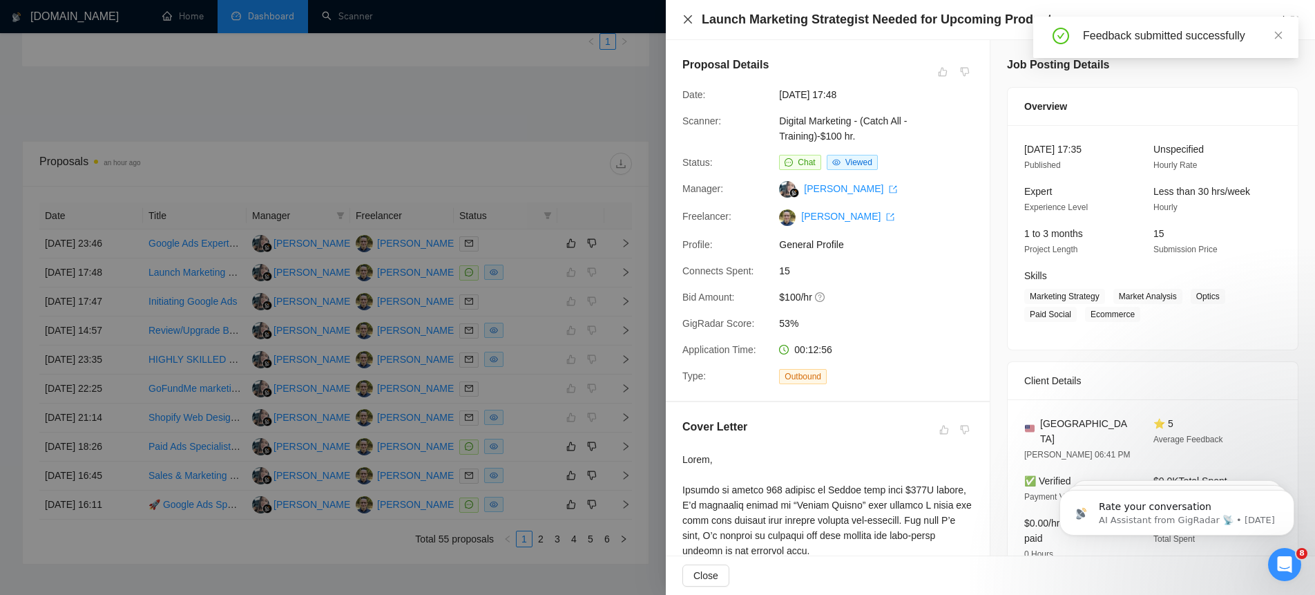
click at [687, 16] on icon "close" at bounding box center [687, 19] width 11 height 11
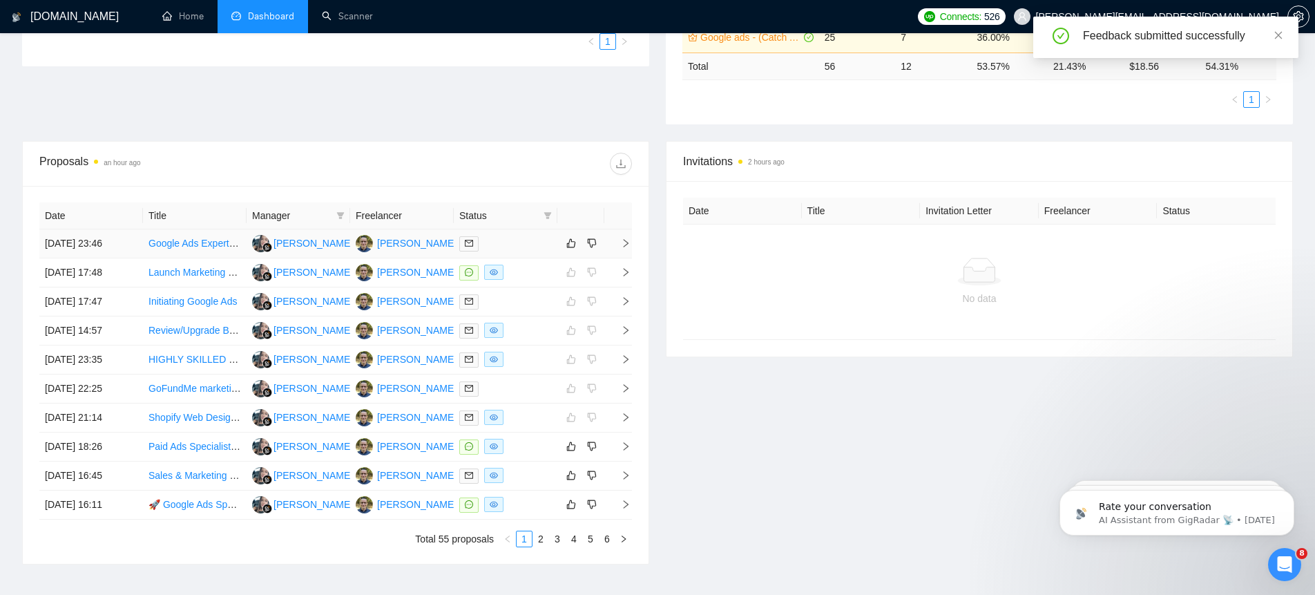
click at [624, 239] on icon "right" at bounding box center [626, 243] width 10 height 10
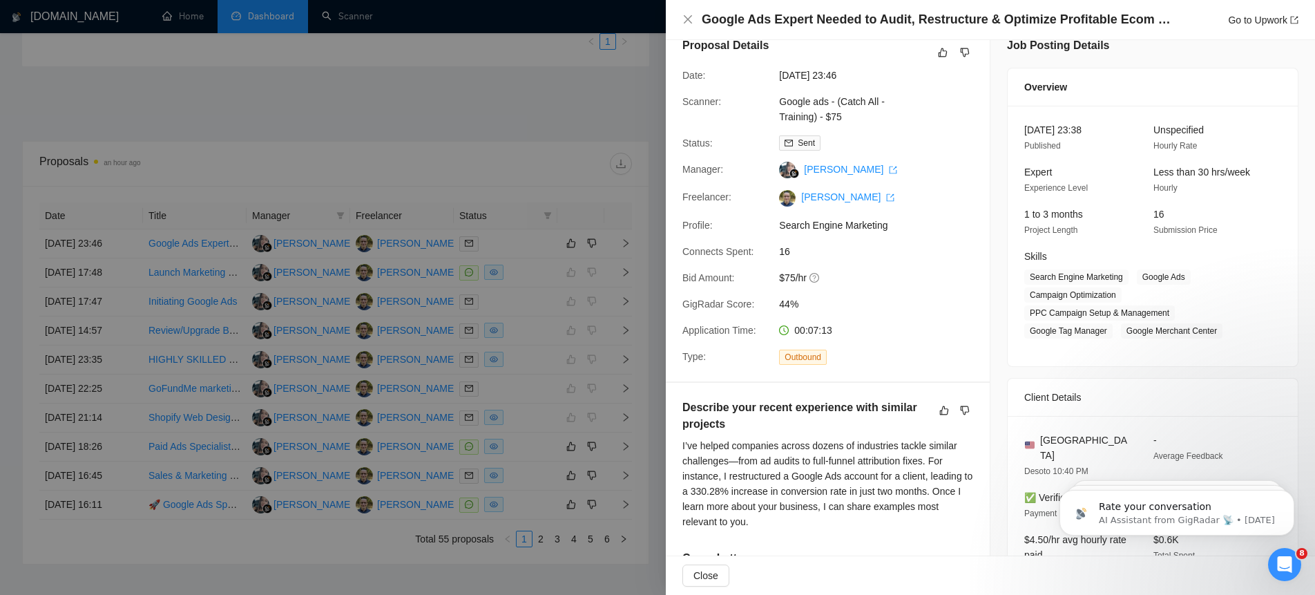
scroll to position [23, 0]
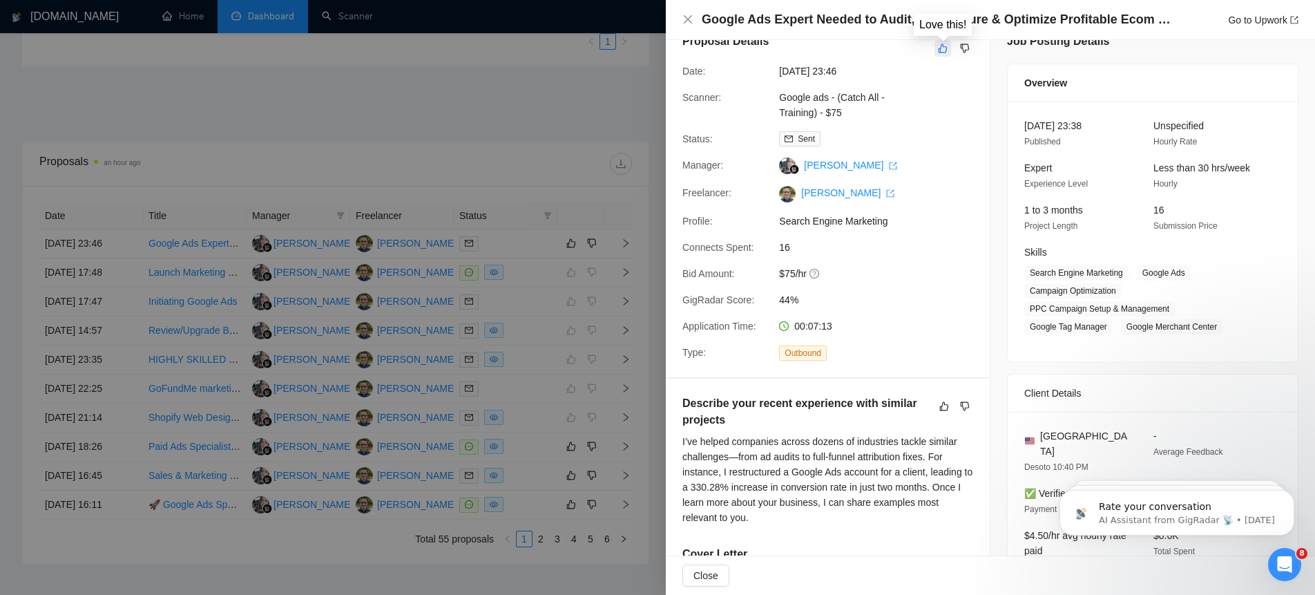
click at [946, 50] on icon "like" at bounding box center [943, 48] width 10 height 11
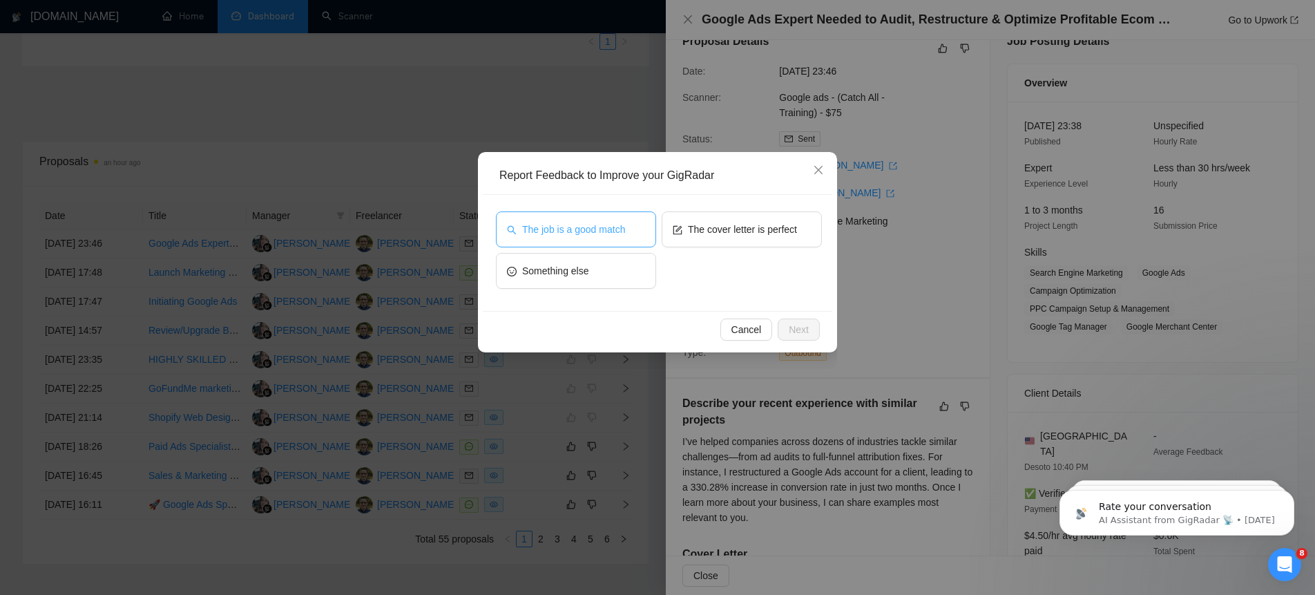
click at [598, 228] on span "The job is a good match" at bounding box center [573, 229] width 103 height 15
click at [719, 236] on button "The cover letter is perfect" at bounding box center [742, 229] width 160 height 36
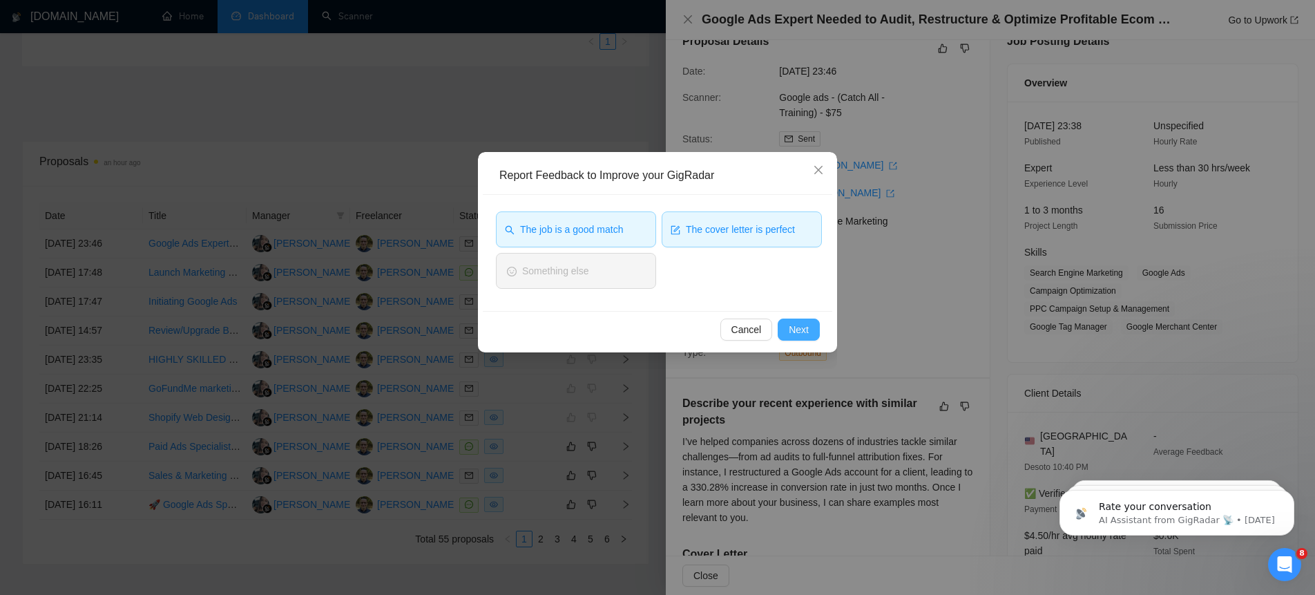
click at [818, 329] on button "Next" at bounding box center [799, 329] width 42 height 22
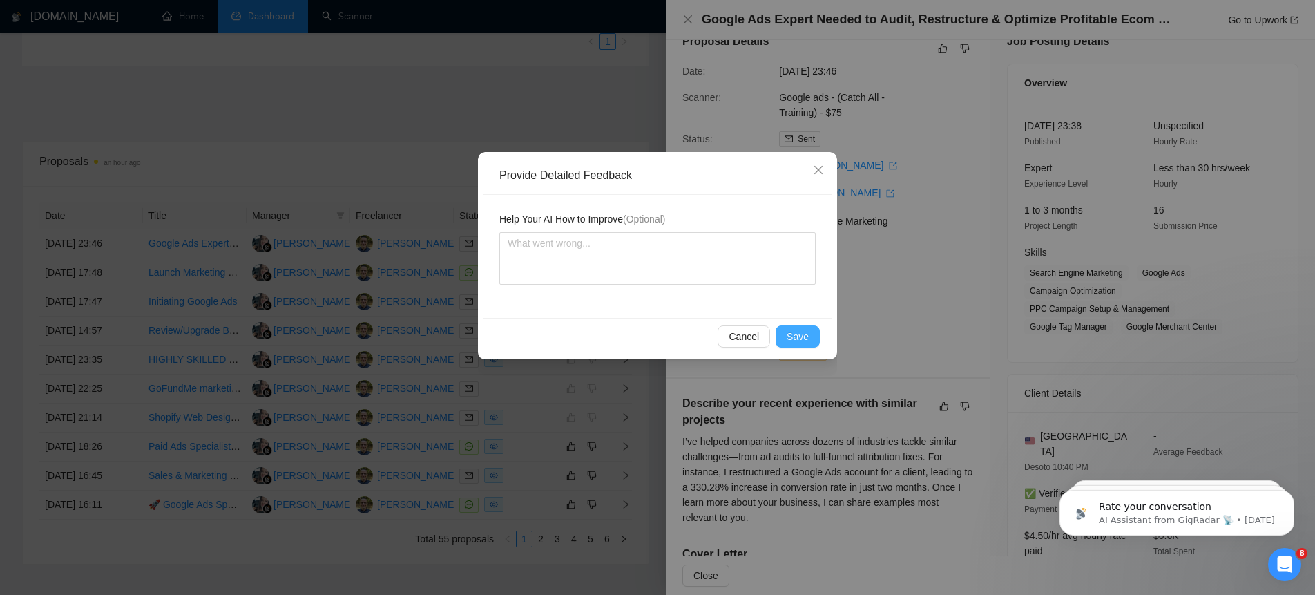
click at [795, 337] on span "Save" at bounding box center [797, 336] width 22 height 15
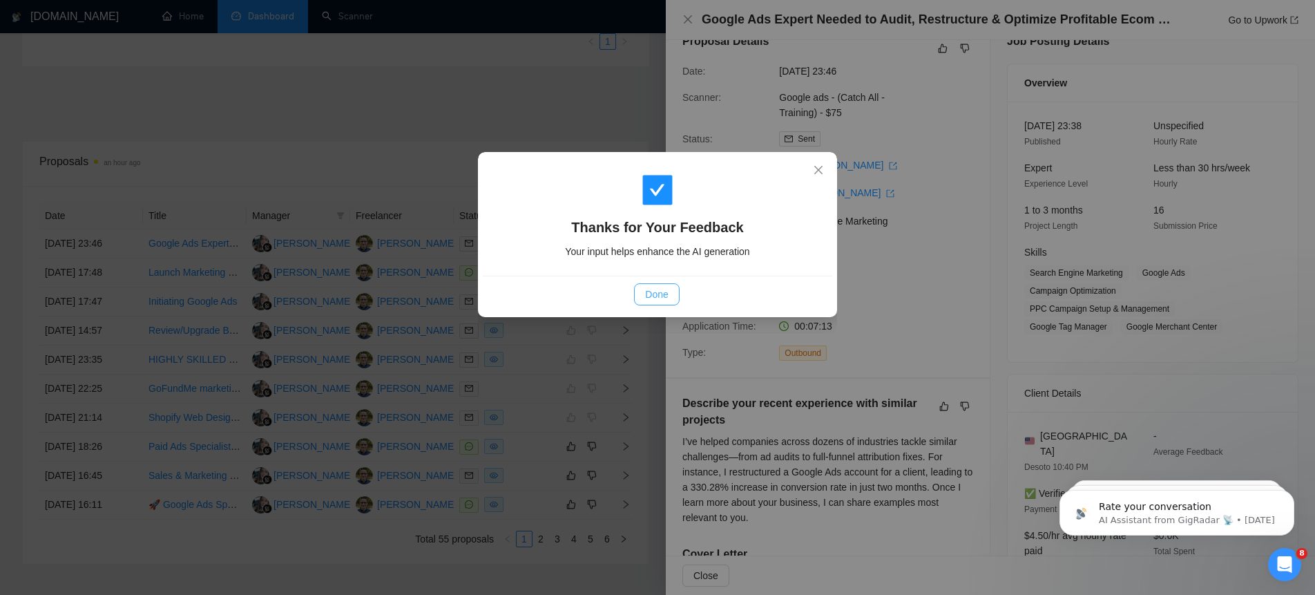
click at [652, 297] on span "Done" at bounding box center [656, 294] width 23 height 15
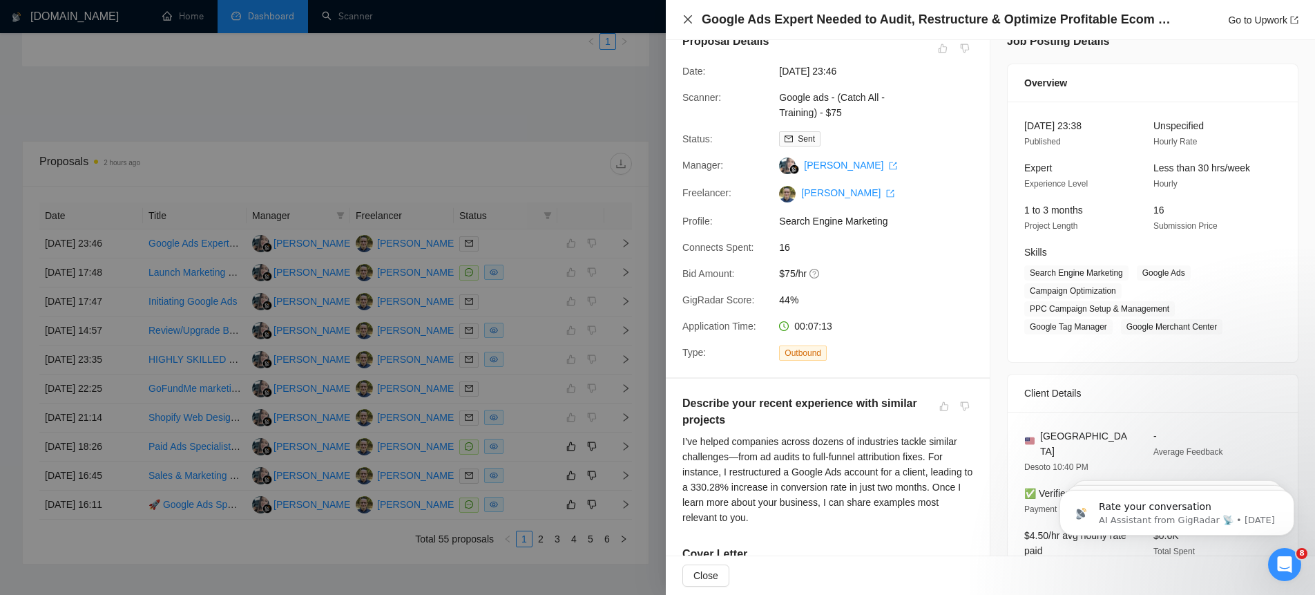
click at [690, 21] on icon "close" at bounding box center [688, 19] width 8 height 8
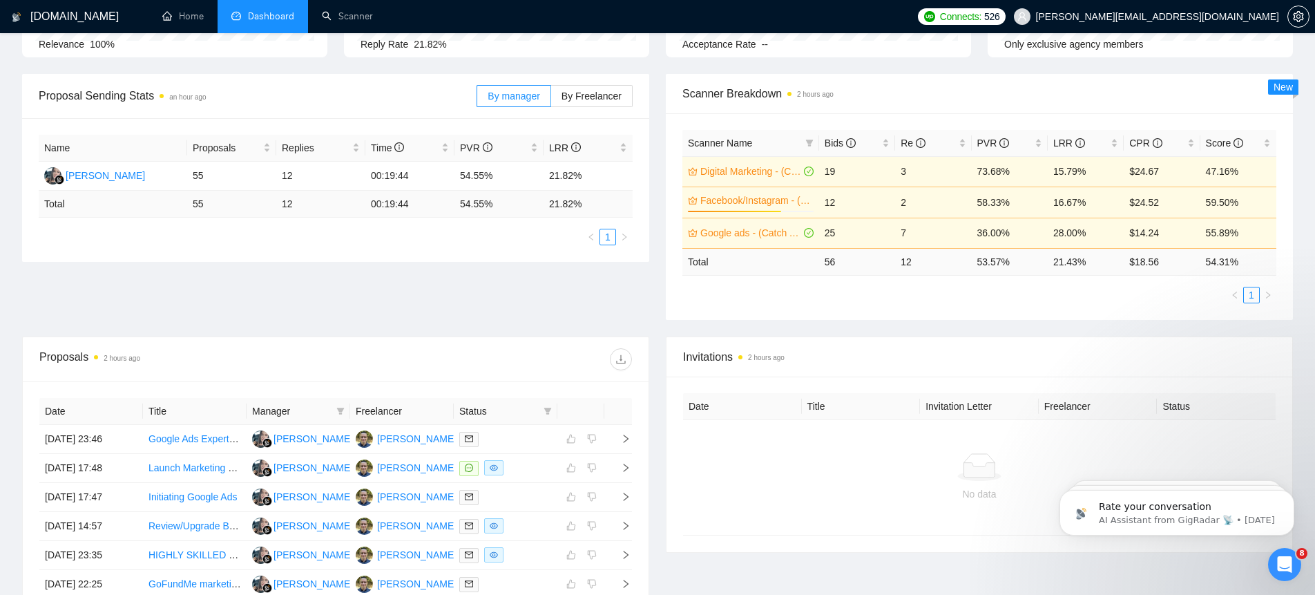
scroll to position [0, 0]
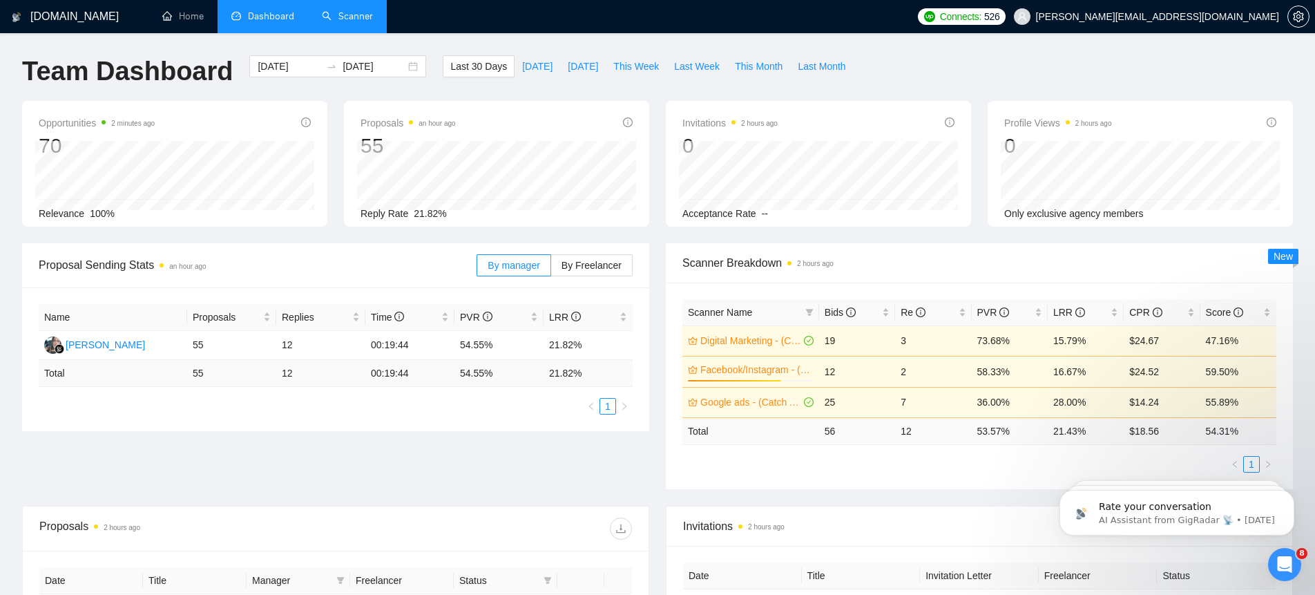
click at [349, 15] on link "Scanner" at bounding box center [347, 16] width 51 height 12
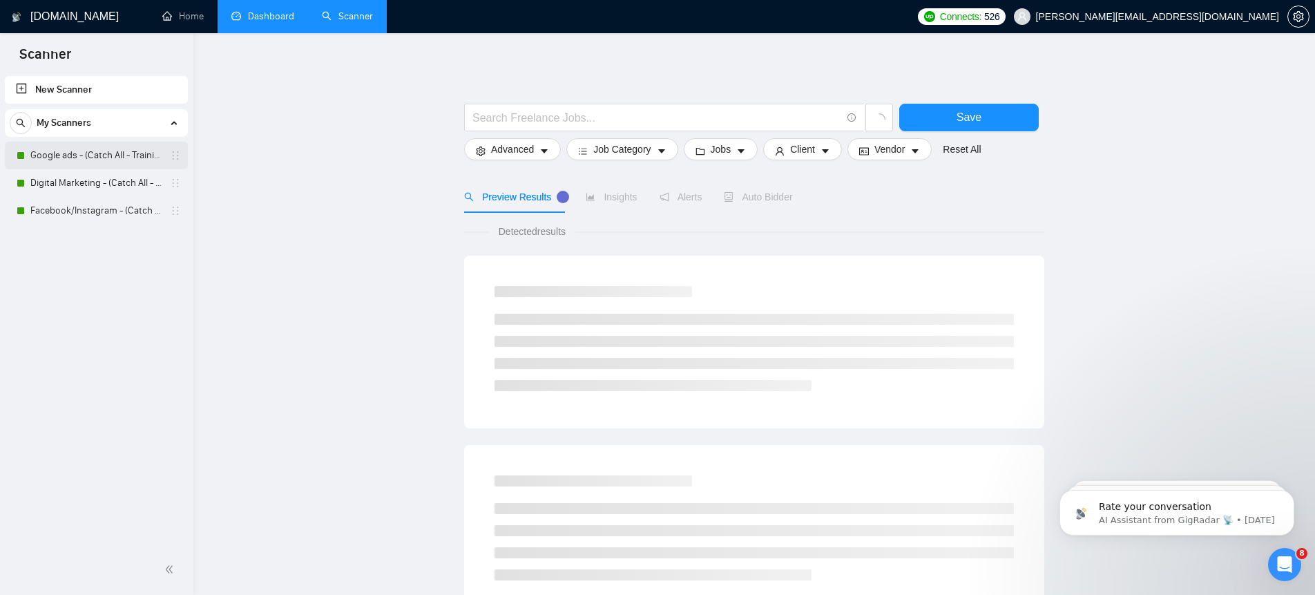
click at [89, 148] on link "Google ads - (Catch All - Training) - $75" at bounding box center [95, 156] width 131 height 28
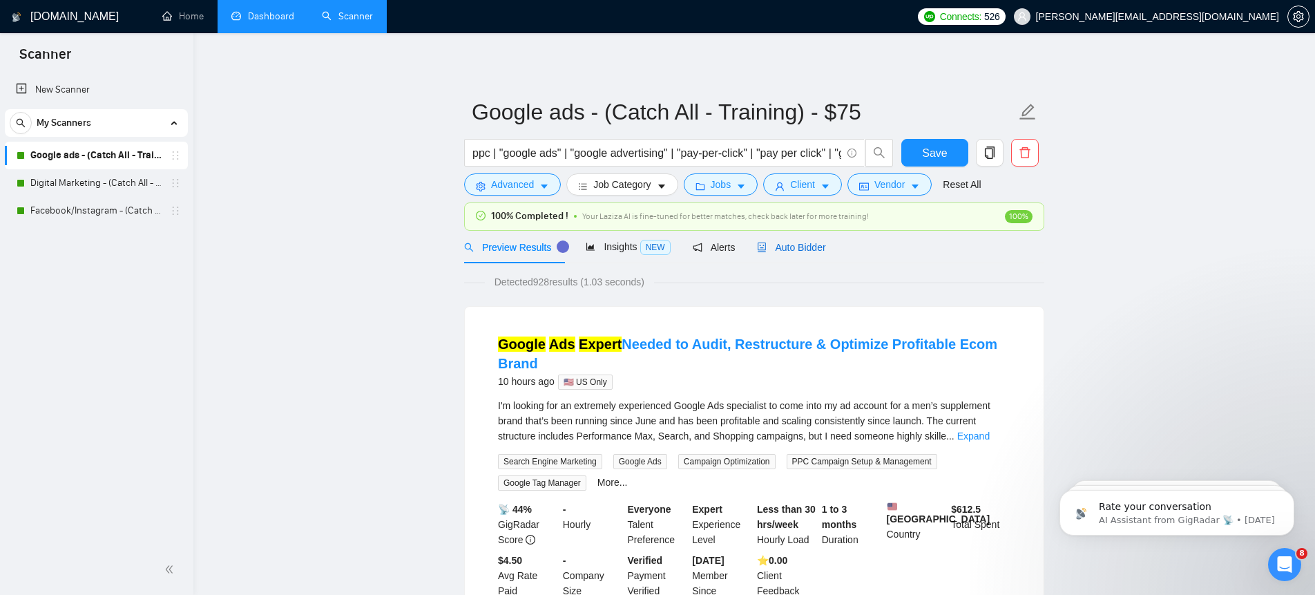
click at [797, 243] on span "Auto Bidder" at bounding box center [791, 247] width 68 height 11
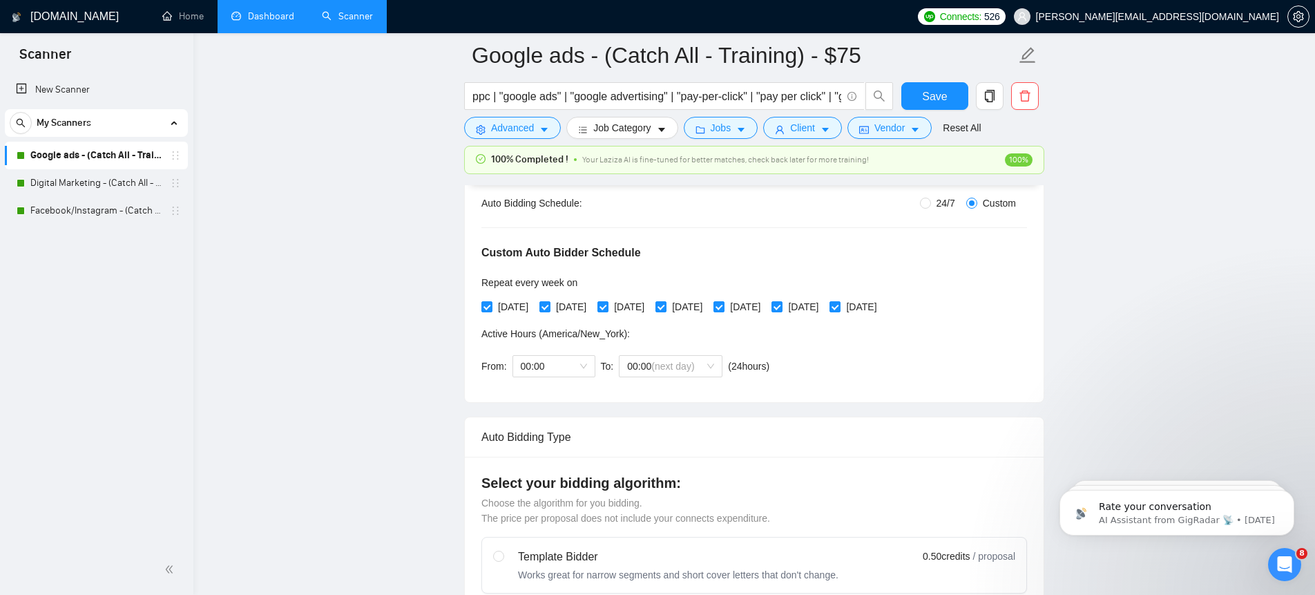
scroll to position [262, 0]
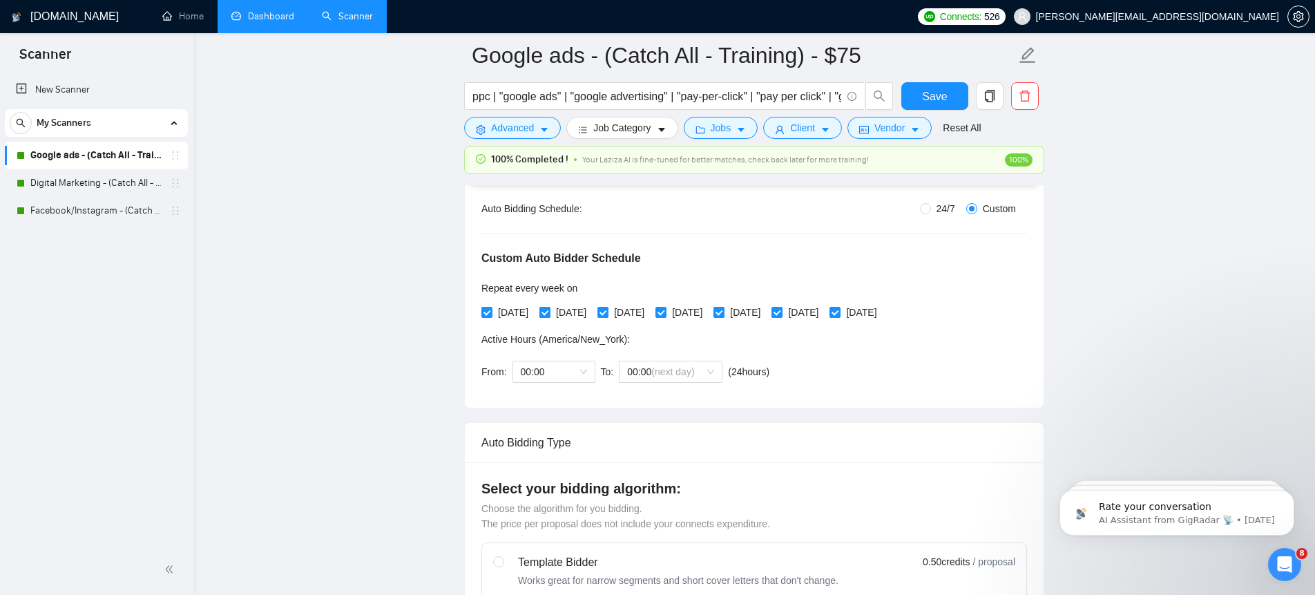
click at [550, 313] on span at bounding box center [544, 312] width 11 height 11
click at [549, 313] on input "[DATE]" at bounding box center [544, 312] width 10 height 10
checkbox input "false"
click at [626, 311] on span "[DATE]" at bounding box center [628, 312] width 41 height 15
click at [607, 311] on input "[DATE]" at bounding box center [602, 312] width 10 height 10
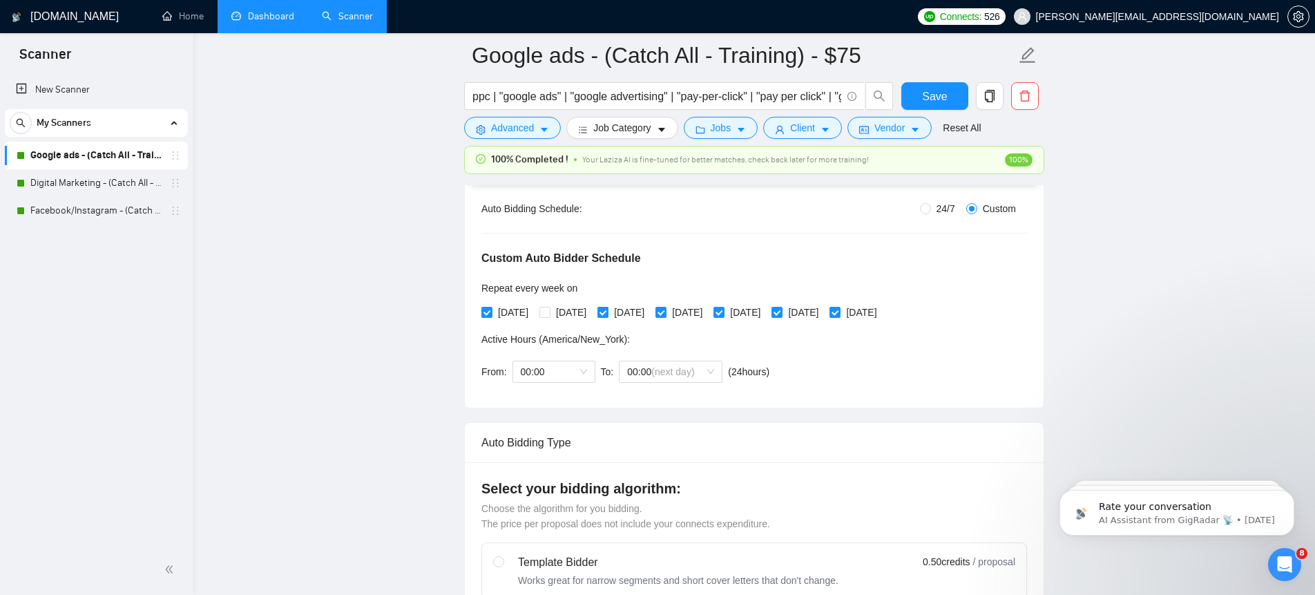
checkbox input "false"
click at [706, 310] on span "[DATE]" at bounding box center [686, 312] width 41 height 15
click at [665, 310] on input "[DATE]" at bounding box center [660, 312] width 10 height 10
checkbox input "false"
click at [766, 316] on span "[DATE]" at bounding box center [744, 312] width 41 height 15
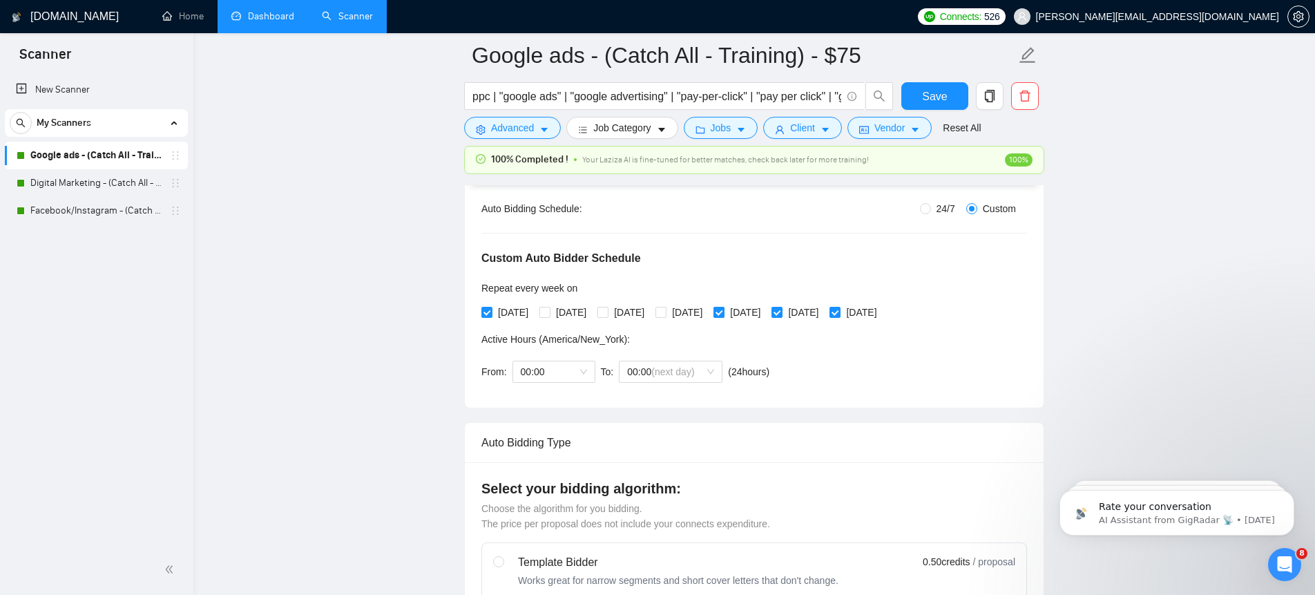
click at [723, 316] on input "[DATE]" at bounding box center [718, 312] width 10 height 10
checkbox input "false"
click at [781, 314] on input "[DATE]" at bounding box center [776, 312] width 10 height 10
checkbox input "false"
click at [840, 313] on span at bounding box center [834, 312] width 11 height 11
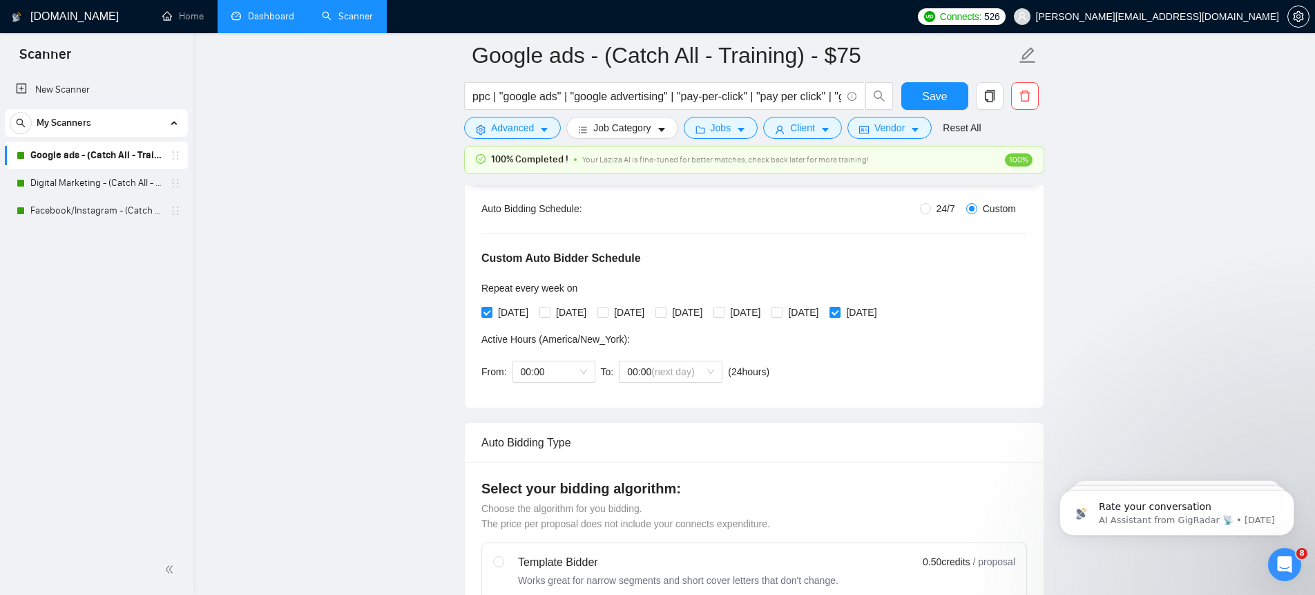
click at [839, 313] on input "[DATE]" at bounding box center [834, 312] width 10 height 10
checkbox input "false"
click at [554, 370] on span "00:00" at bounding box center [554, 371] width 66 height 21
click at [553, 434] on div "06:00" at bounding box center [554, 434] width 66 height 15
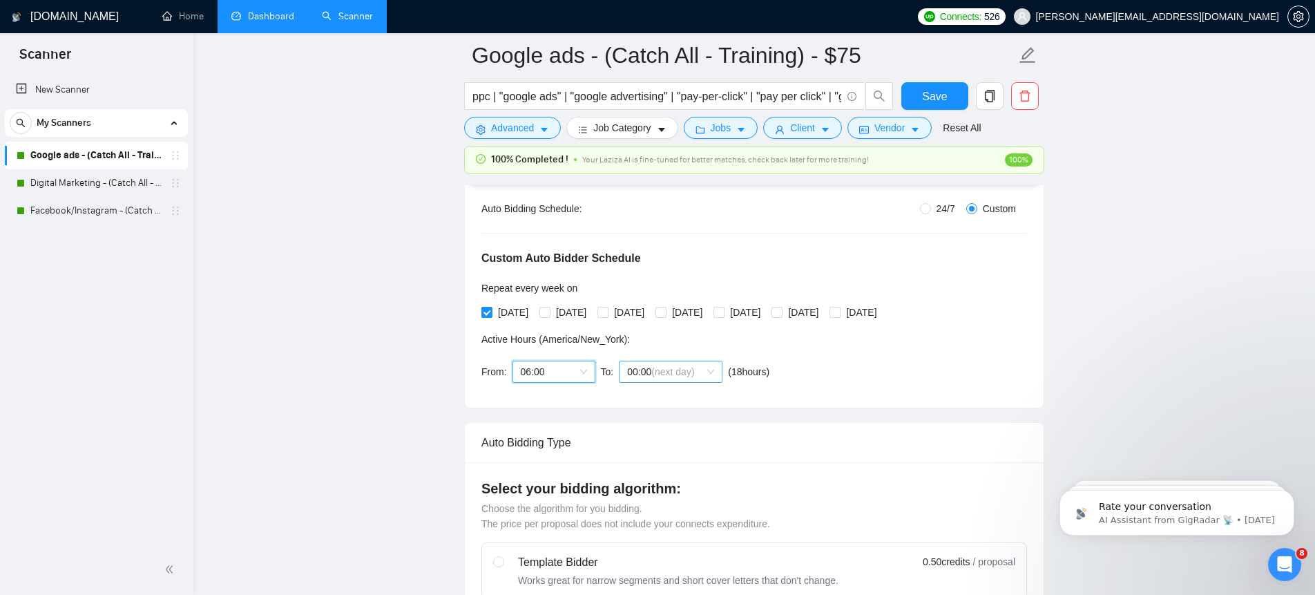
click at [683, 369] on span "(next day)" at bounding box center [672, 371] width 43 height 11
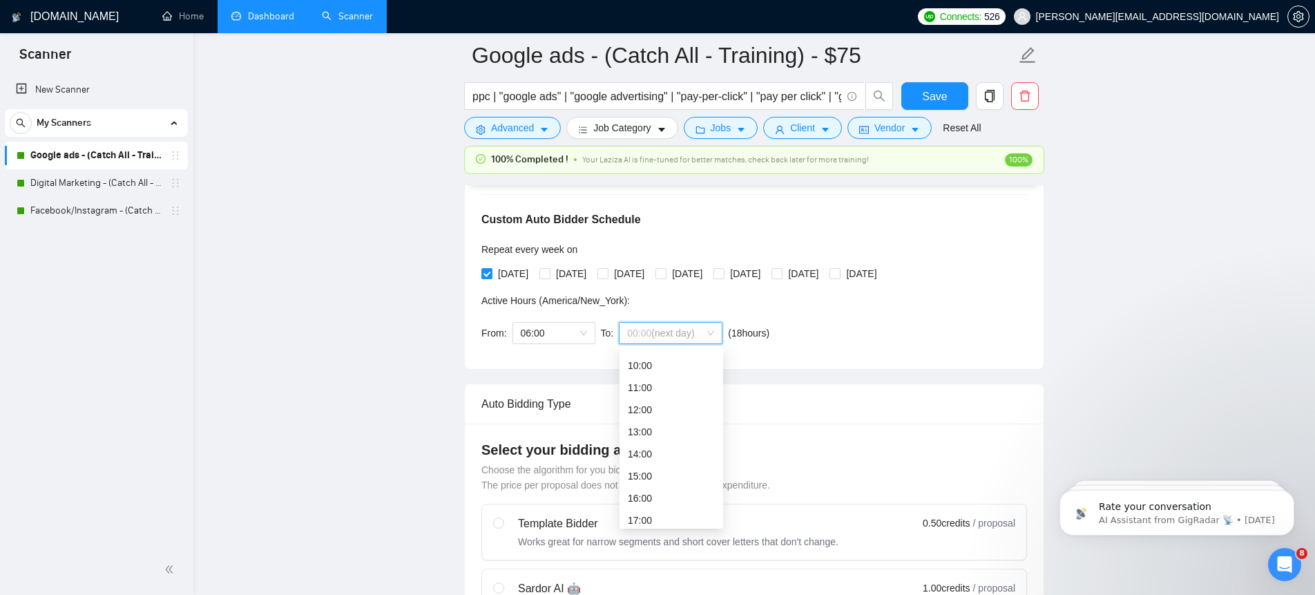
scroll to position [229, 0]
click at [793, 392] on div "Auto Bidding Type" at bounding box center [754, 403] width 546 height 39
click at [673, 336] on span "(next day)" at bounding box center [672, 332] width 43 height 11
click at [642, 403] on div "02:00 (next day)" at bounding box center [671, 403] width 87 height 15
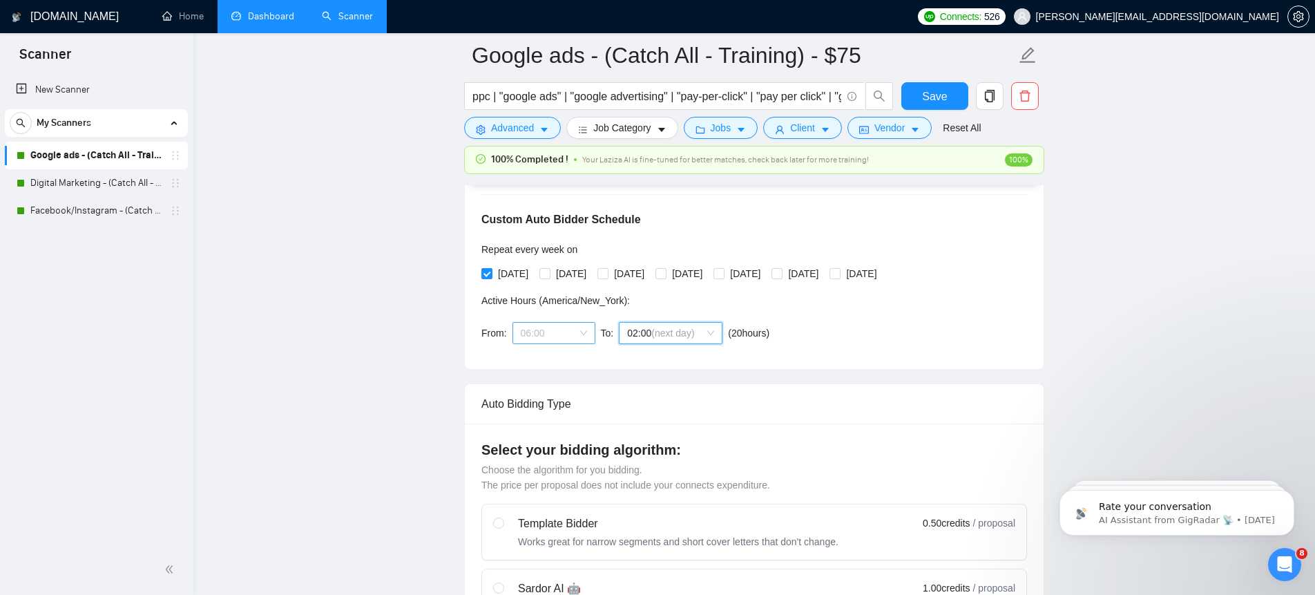
click at [583, 339] on span "06:00" at bounding box center [554, 332] width 66 height 21
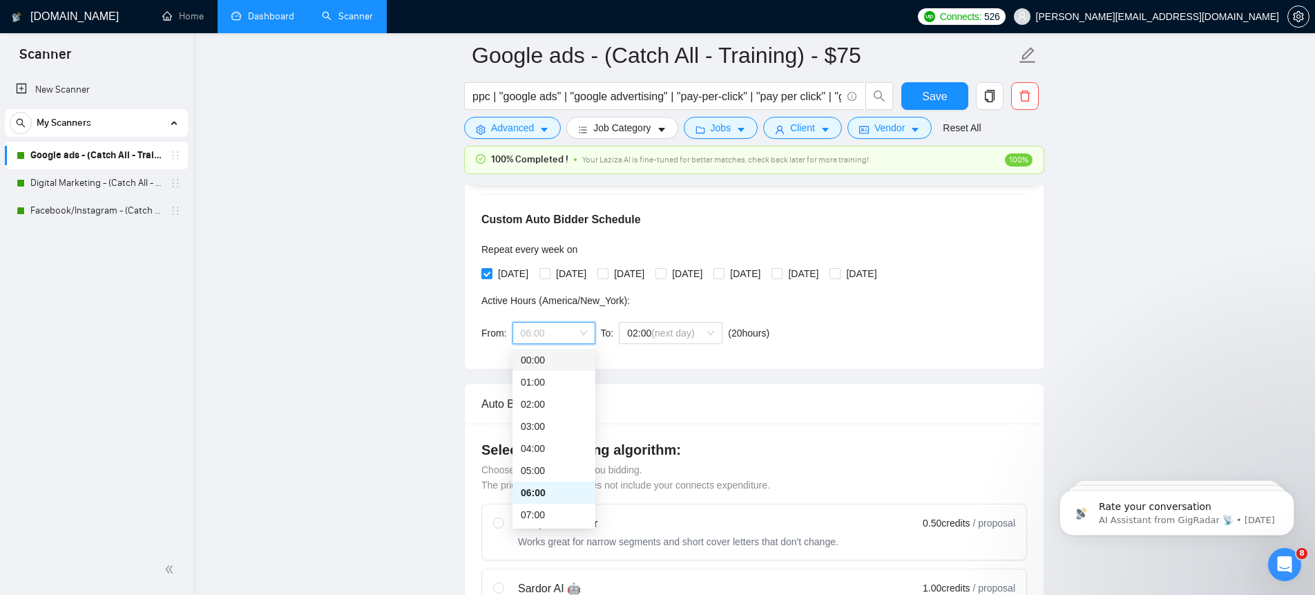
click at [546, 361] on div "00:00" at bounding box center [554, 359] width 66 height 15
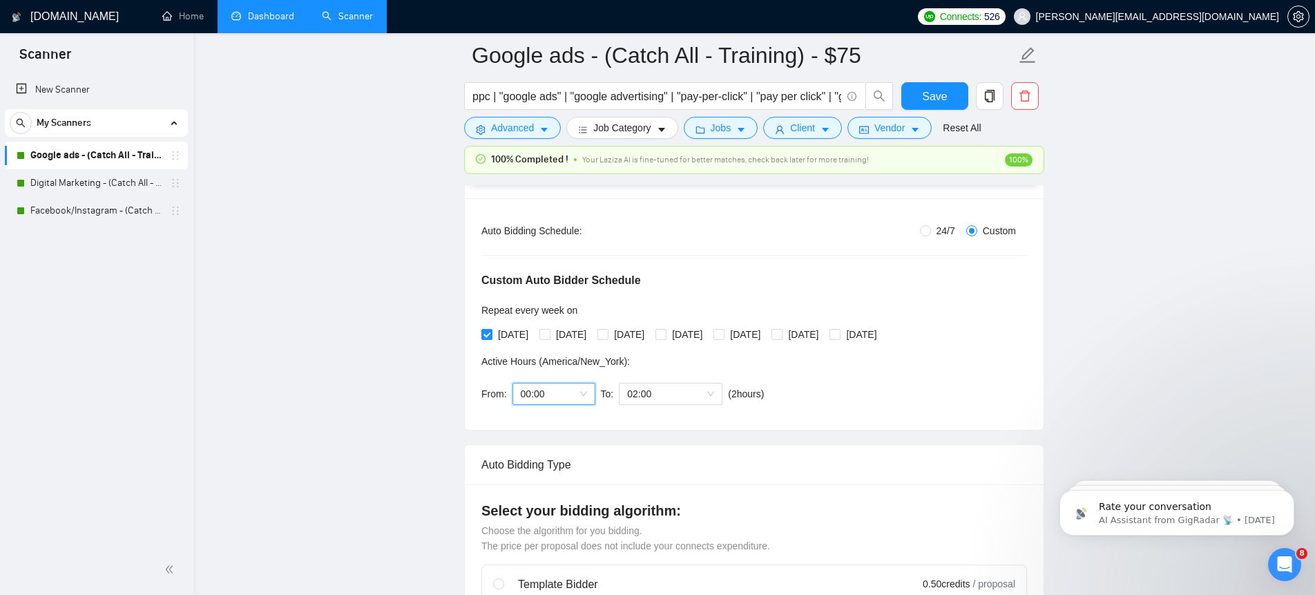
scroll to position [242, 0]
click at [549, 330] on input "[DATE]" at bounding box center [544, 332] width 10 height 10
checkbox input "true"
click at [927, 227] on input "24/7" at bounding box center [925, 229] width 11 height 11
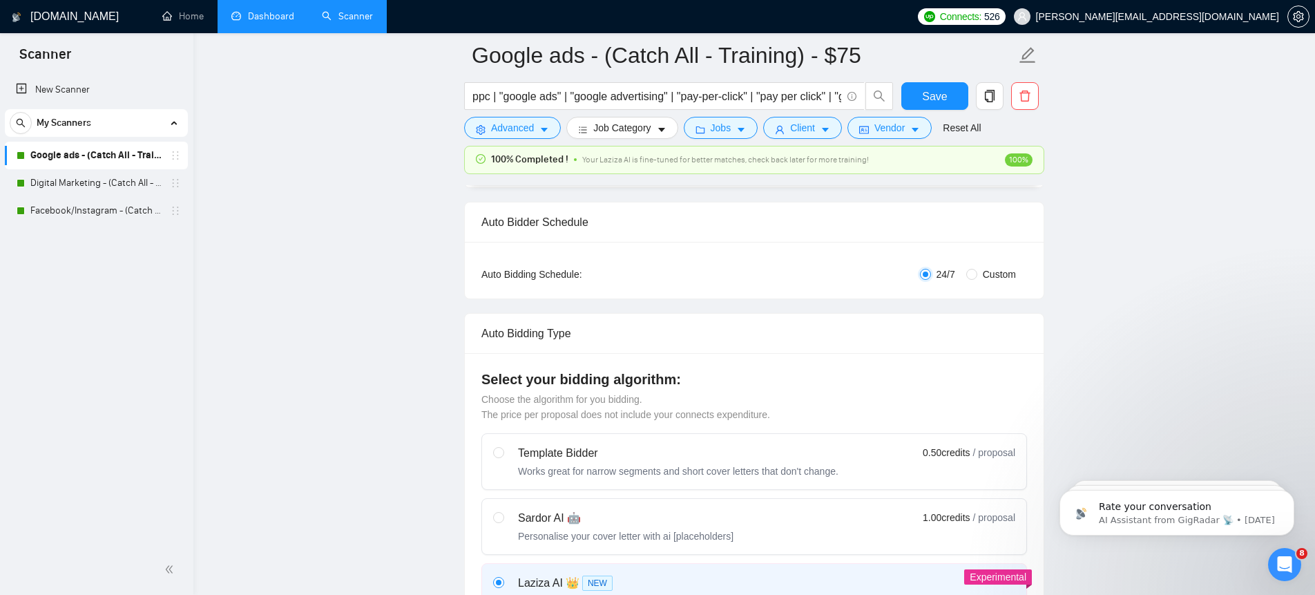
scroll to position [0, 0]
